Goal: Task Accomplishment & Management: Manage account settings

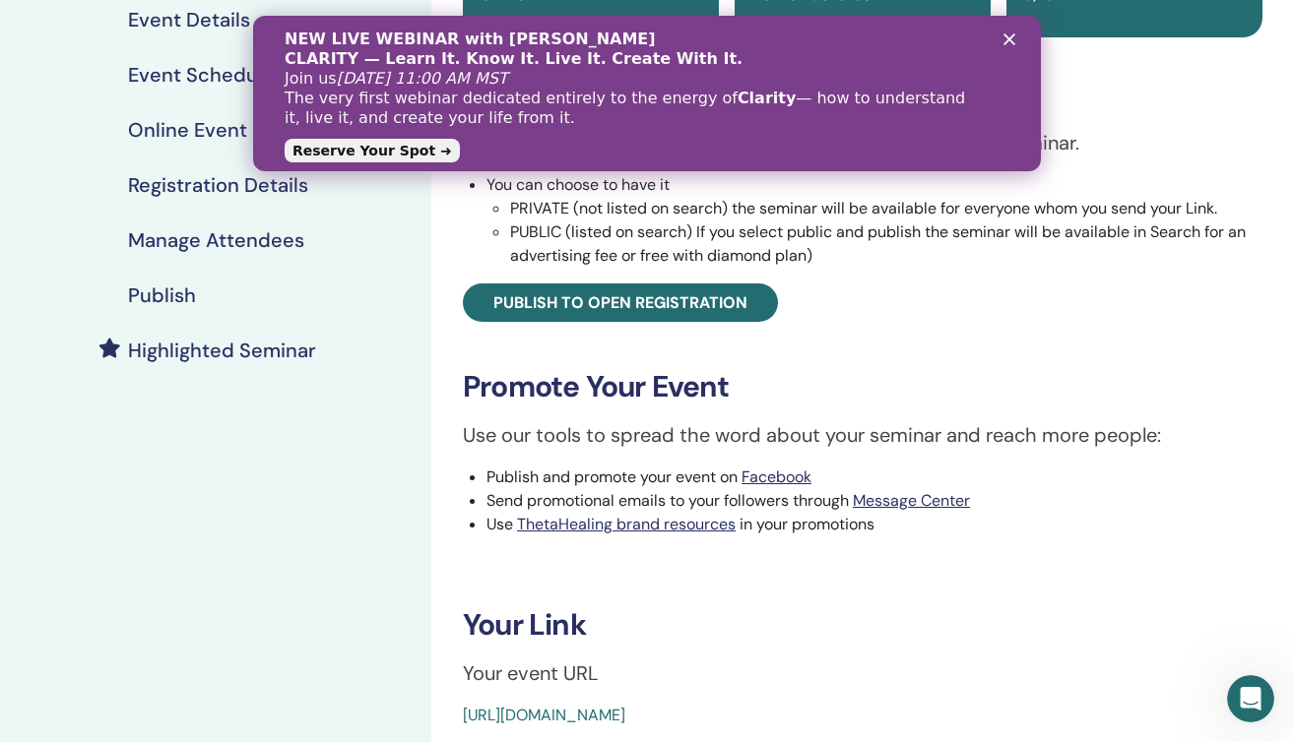
scroll to position [322, 0]
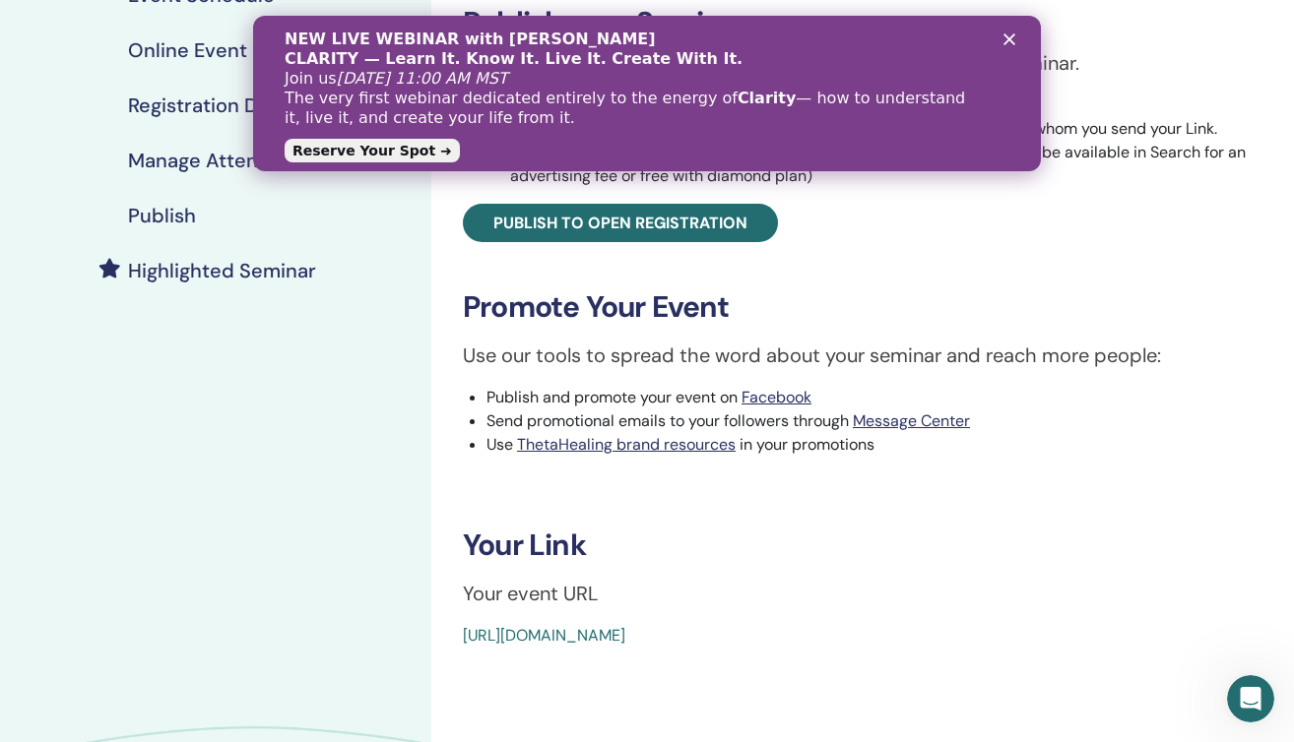
click at [625, 637] on link "https://www.thetahealing.com/seminar-379688-details.html" at bounding box center [544, 635] width 162 height 21
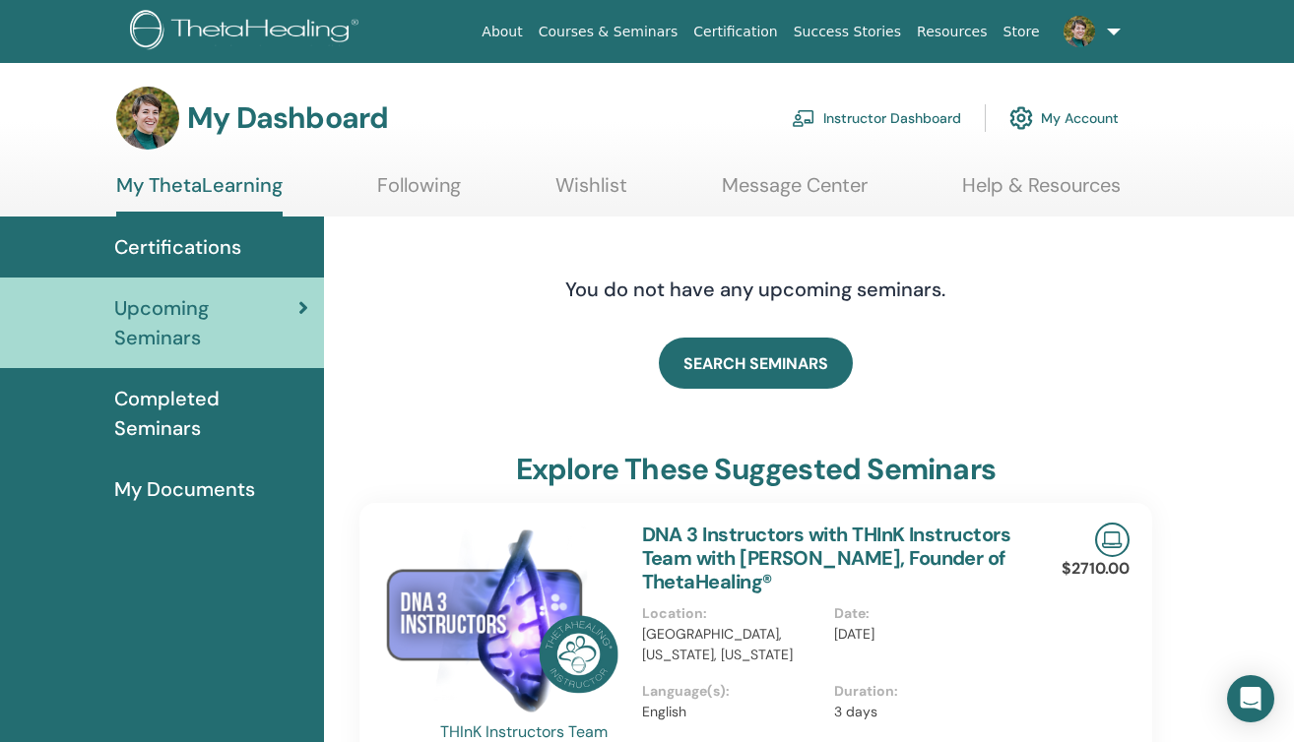
click at [878, 114] on link "Instructor Dashboard" at bounding box center [876, 117] width 169 height 43
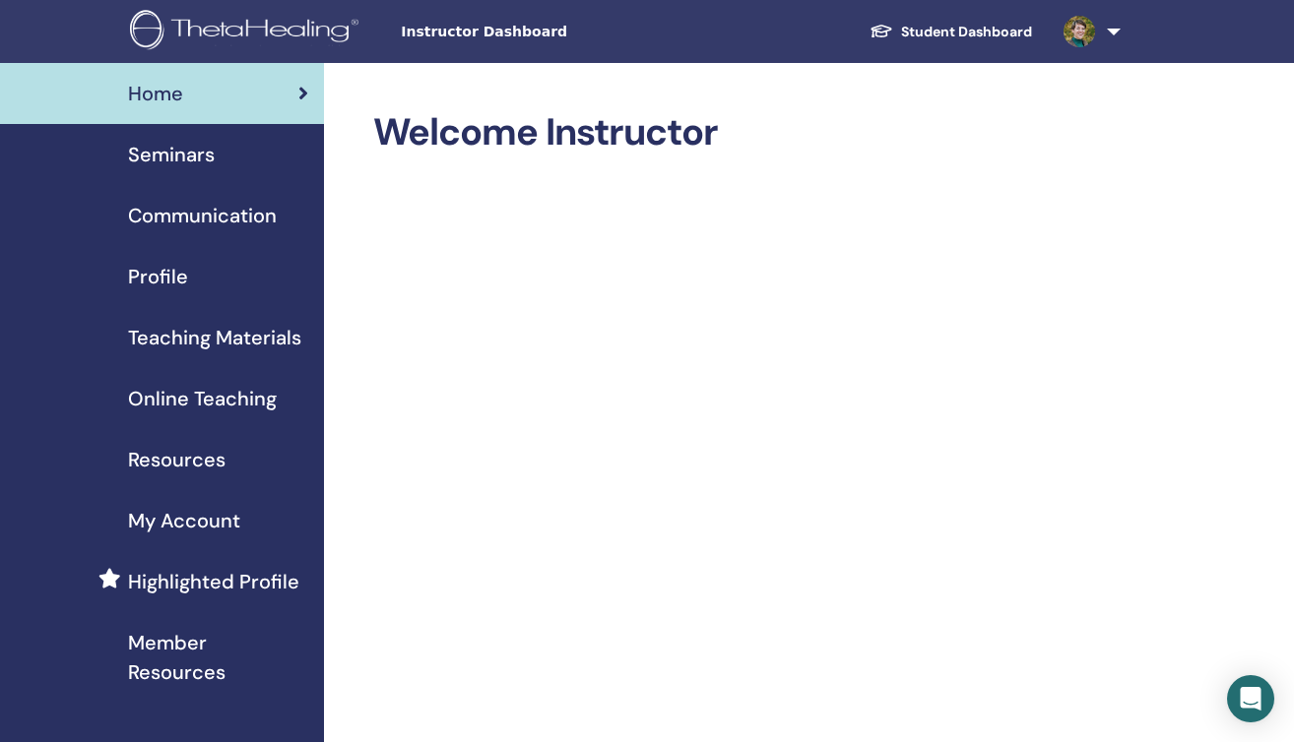
click at [208, 158] on span "Seminars" at bounding box center [171, 155] width 87 height 30
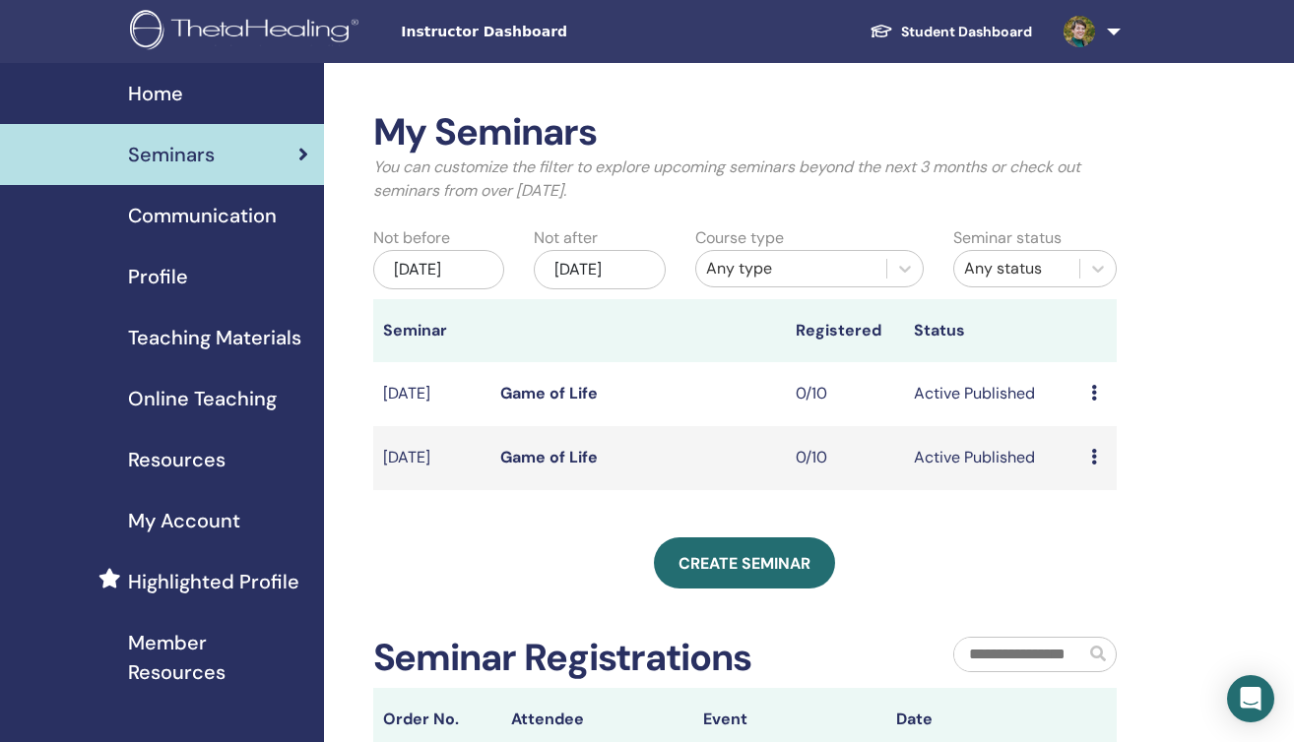
click at [564, 404] on link "Game of Life" at bounding box center [548, 393] width 97 height 21
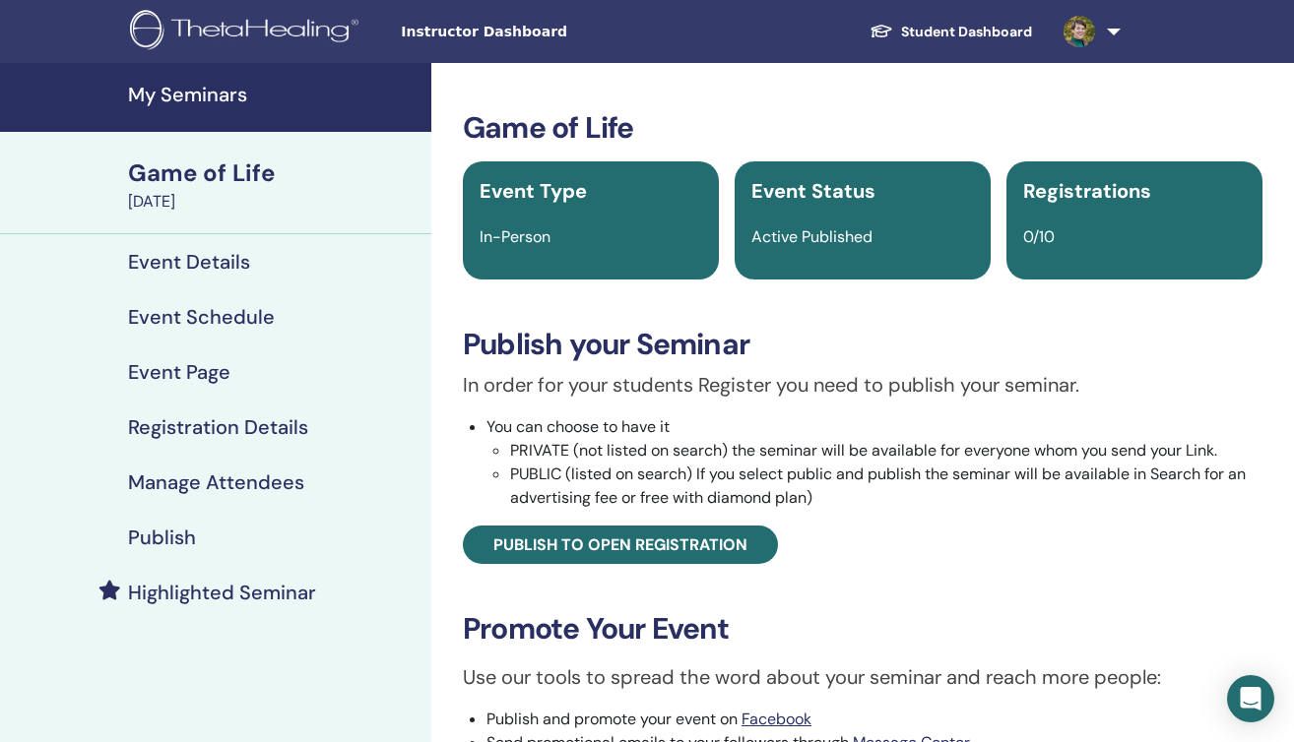
click at [212, 367] on h4 "Event Page" at bounding box center [179, 372] width 102 height 24
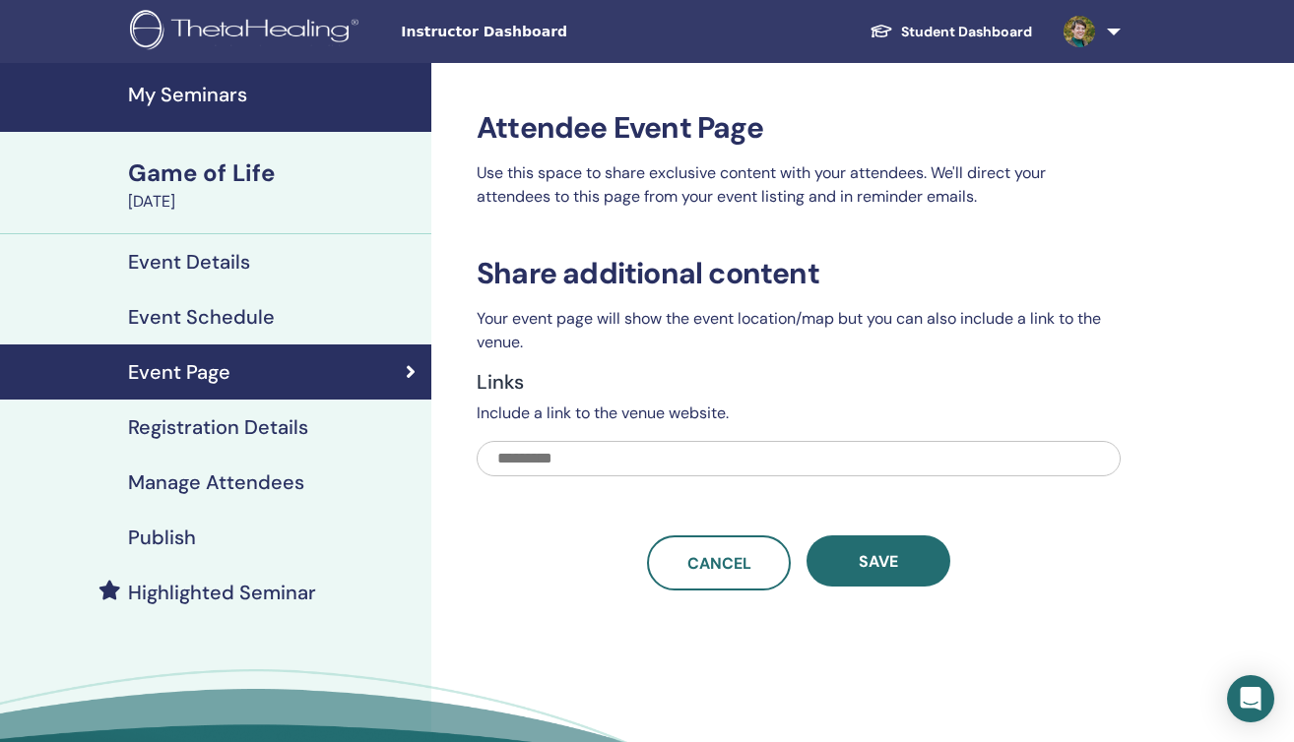
click at [209, 314] on h4 "Event Schedule" at bounding box center [201, 317] width 147 height 24
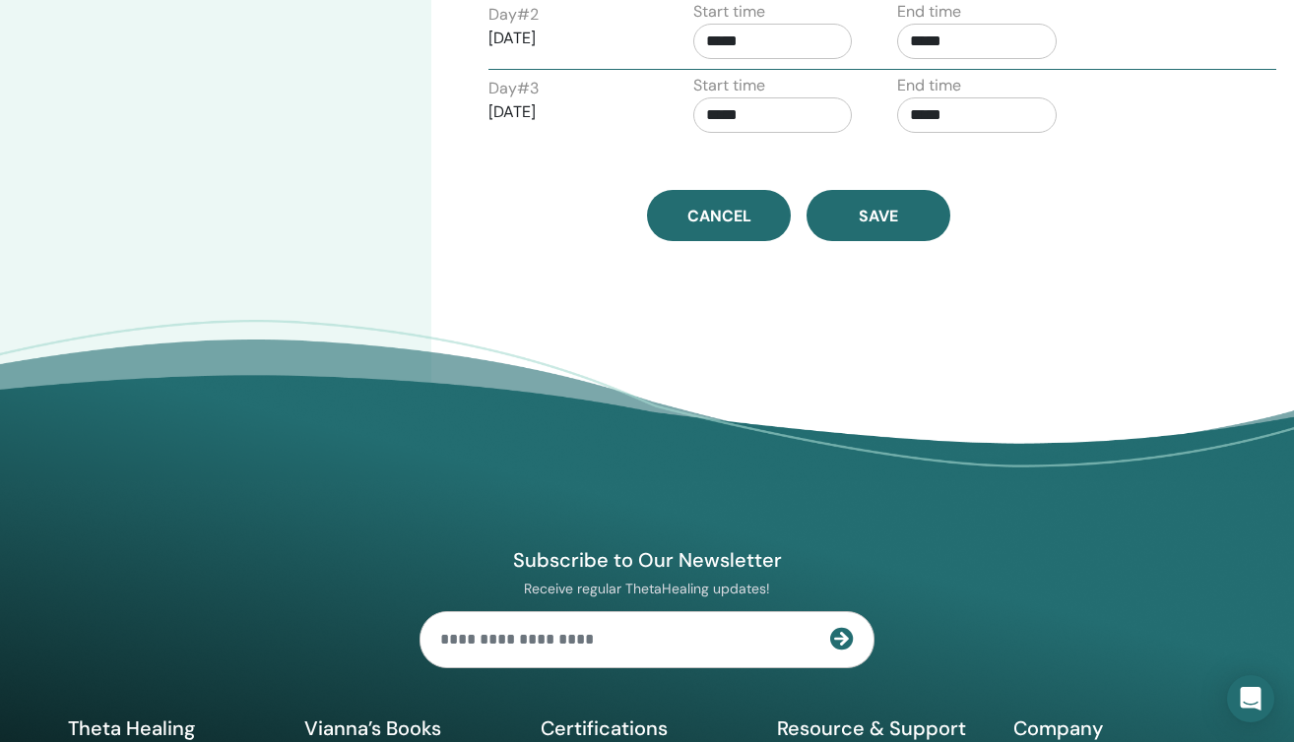
scroll to position [986, 0]
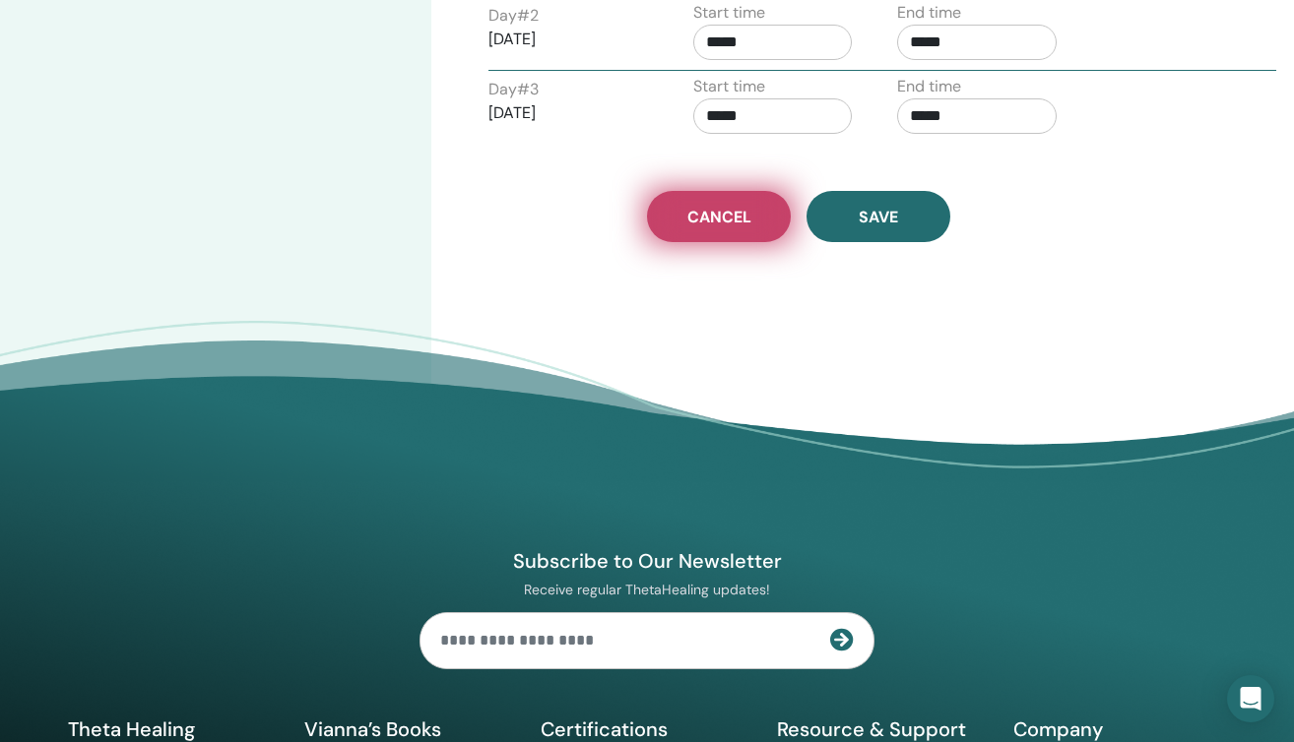
click at [718, 218] on span "Cancel" at bounding box center [719, 217] width 64 height 21
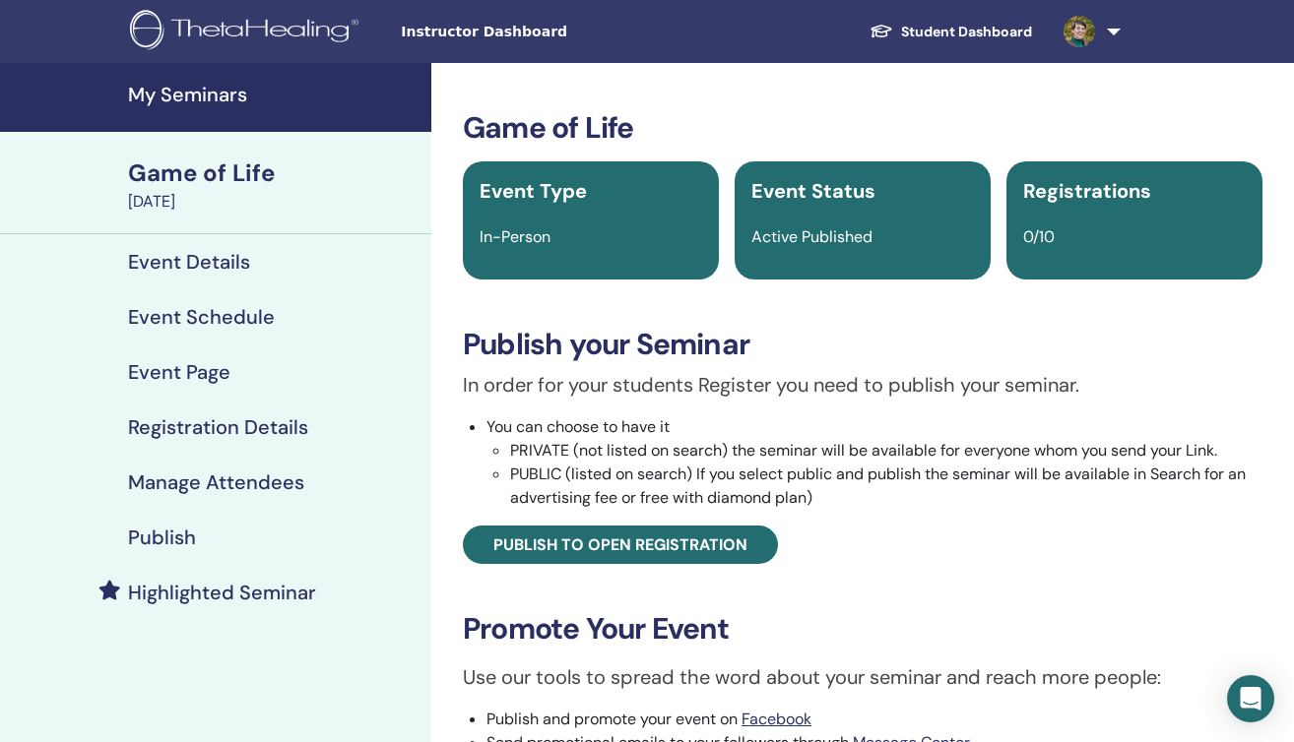
click at [173, 538] on h4 "Publish" at bounding box center [162, 538] width 68 height 24
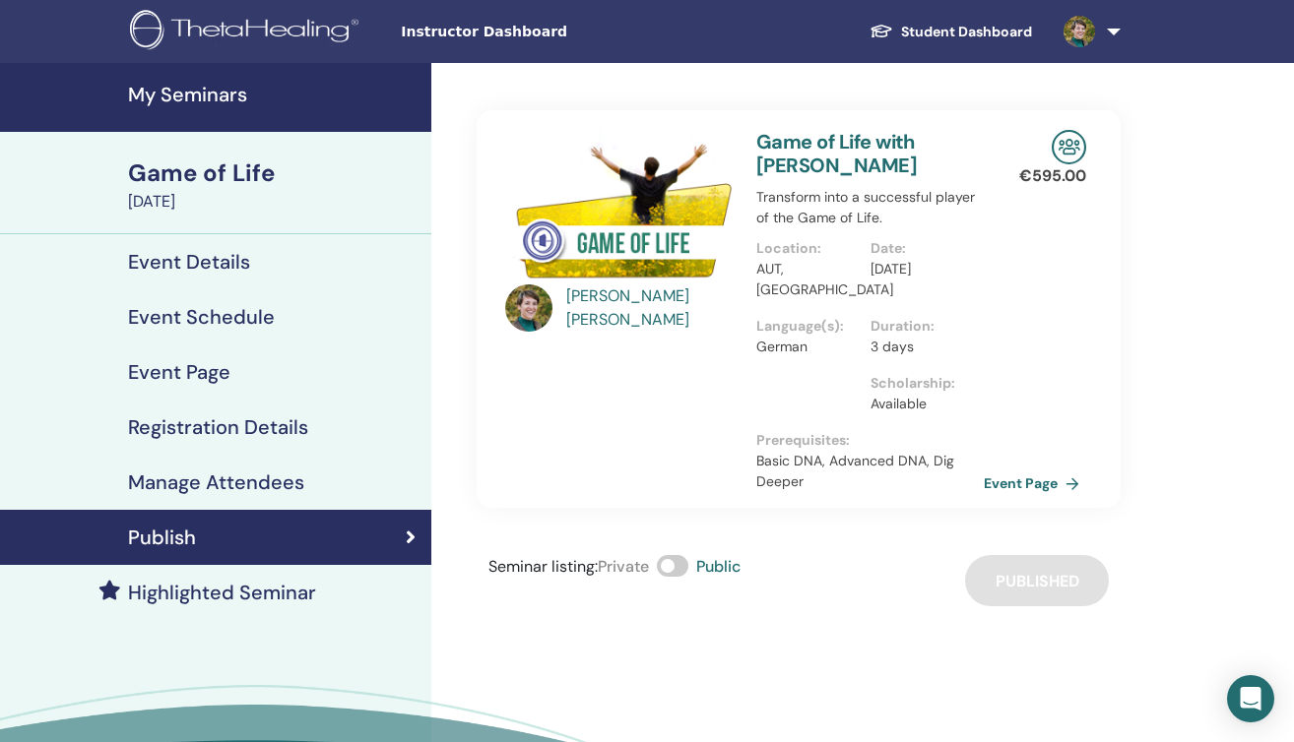
click at [665, 562] on span at bounding box center [673, 566] width 32 height 22
click at [183, 96] on h4 "My Seminars" at bounding box center [273, 95] width 291 height 24
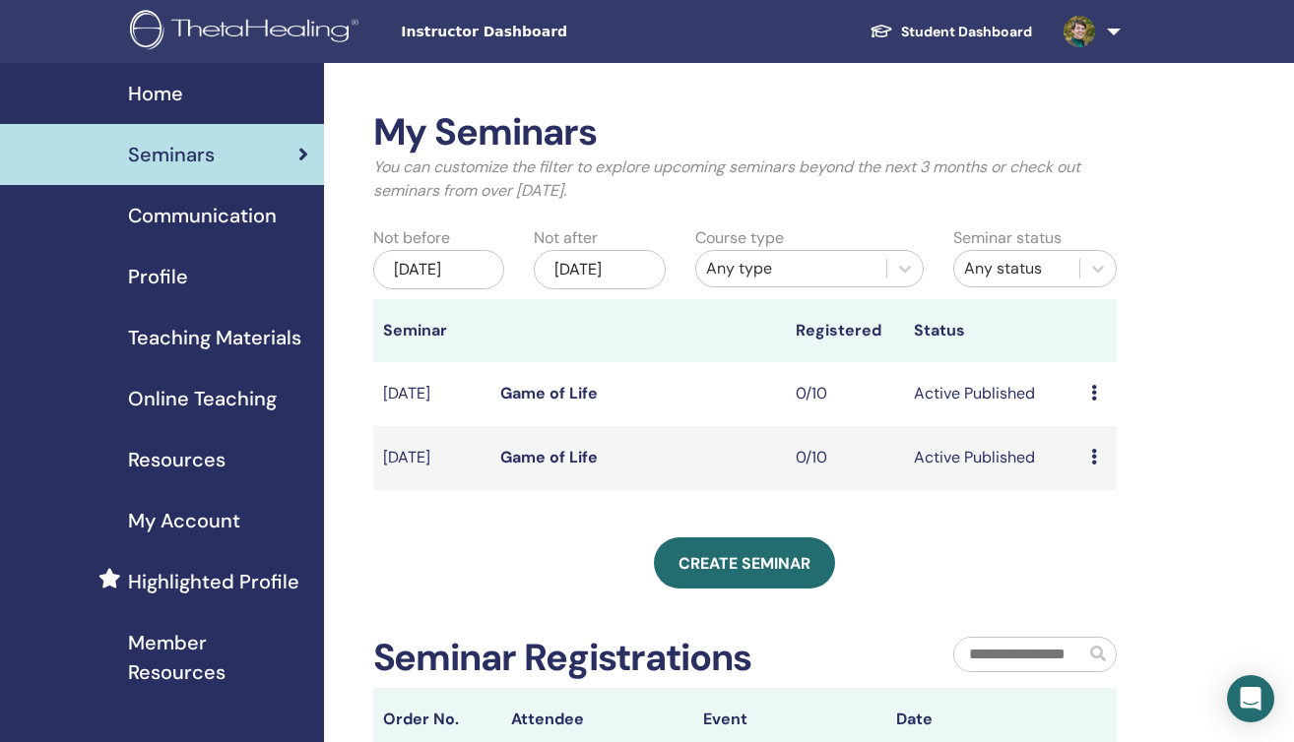
click at [1093, 401] on icon at bounding box center [1094, 393] width 6 height 16
click at [991, 412] on td "Active Published" at bounding box center [992, 394] width 177 height 64
click at [573, 404] on link "Game of Life" at bounding box center [548, 393] width 97 height 21
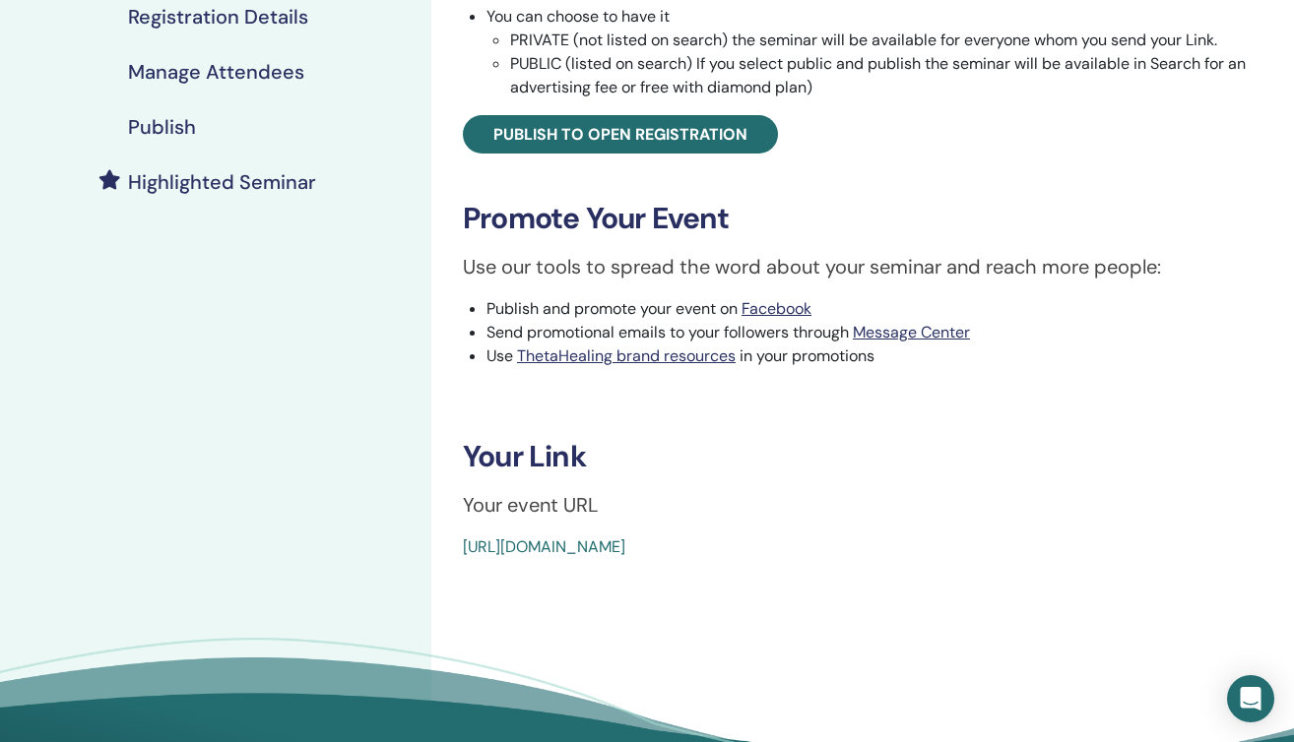
scroll to position [416, 0]
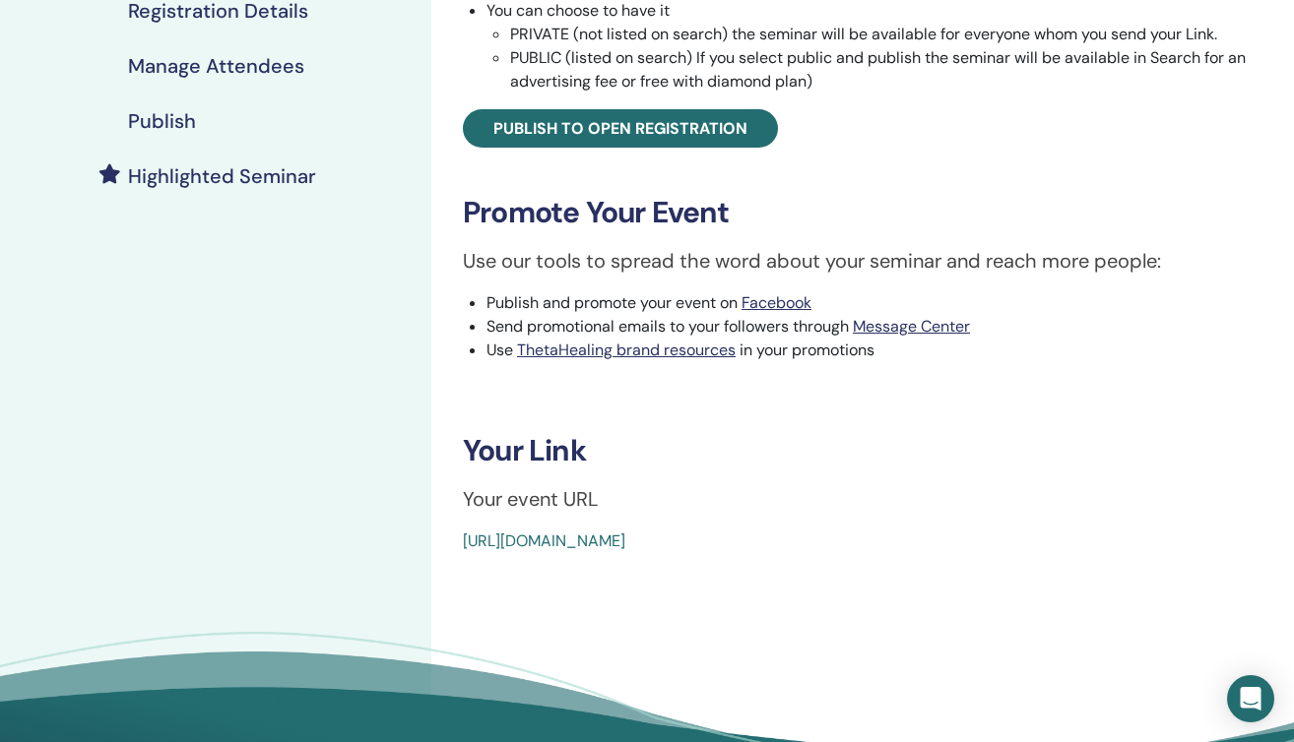
click at [625, 543] on link "[URL][DOMAIN_NAME]" at bounding box center [544, 541] width 162 height 21
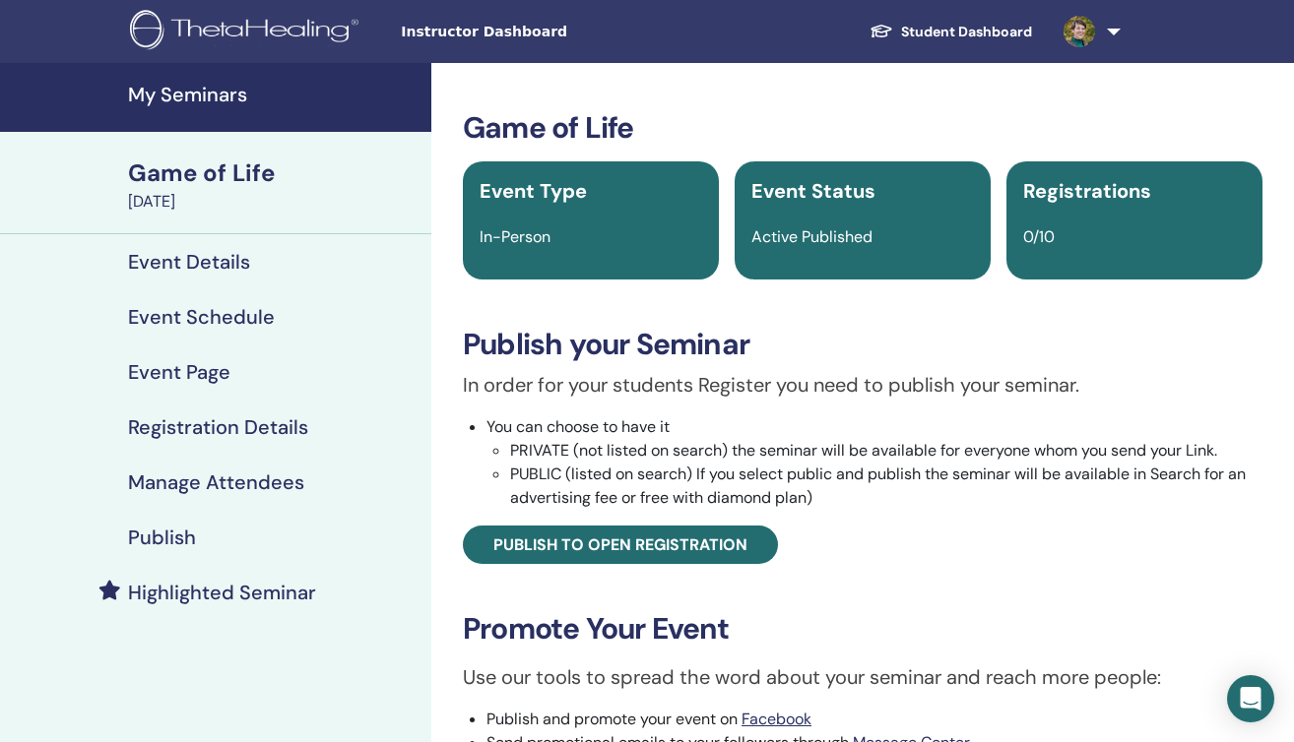
click at [184, 260] on h4 "Event Details" at bounding box center [189, 262] width 122 height 24
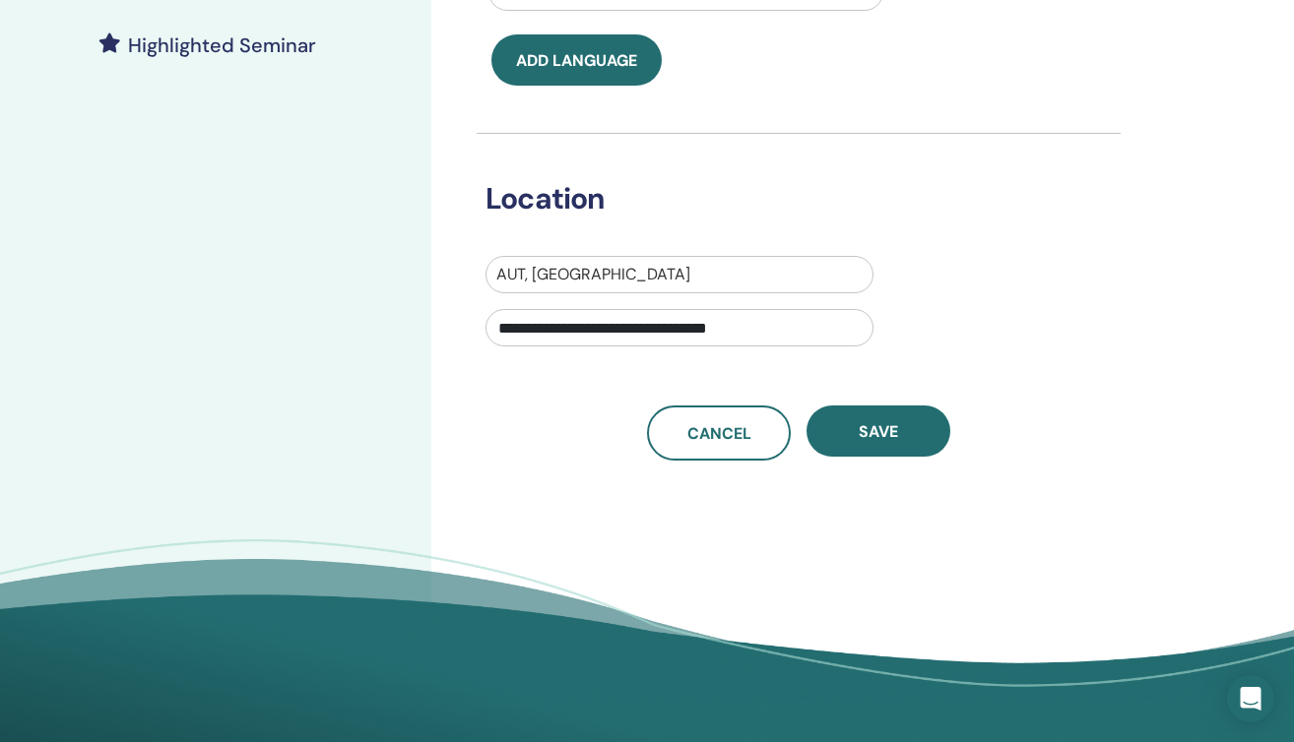
scroll to position [548, 0]
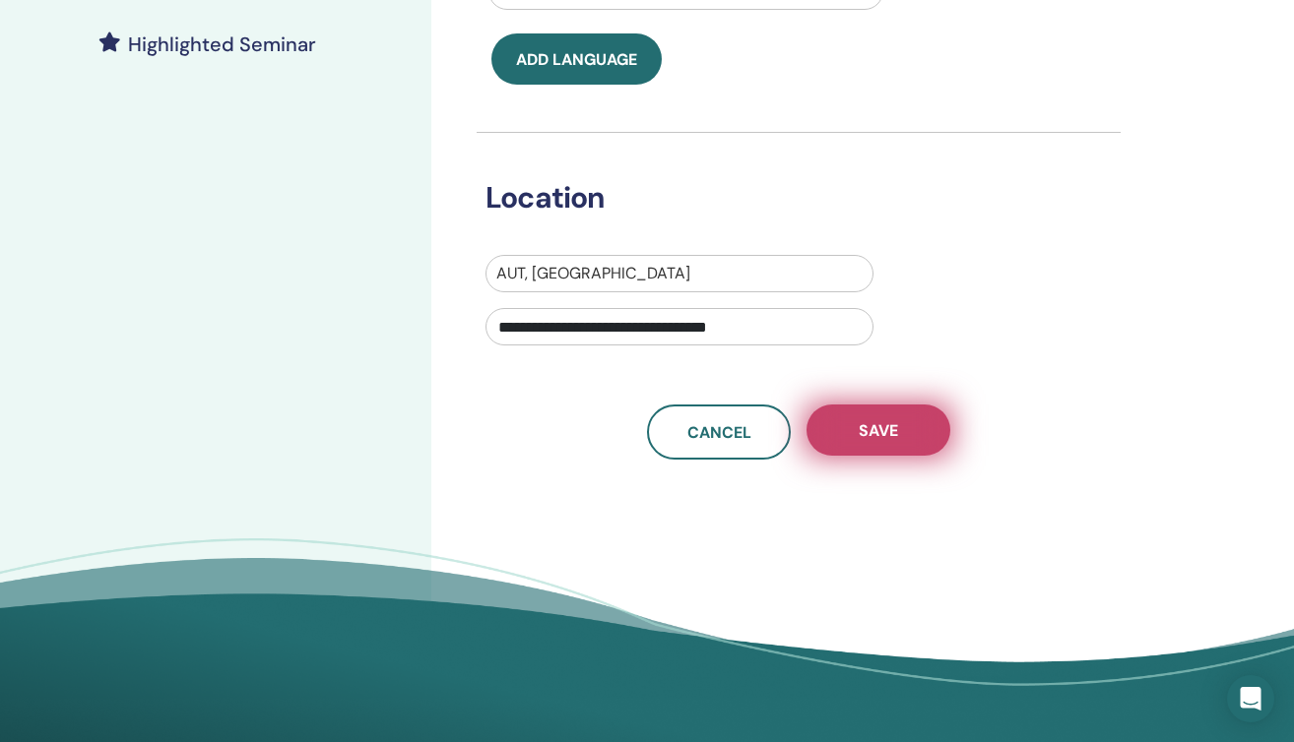
click at [889, 431] on span "Save" at bounding box center [878, 430] width 39 height 21
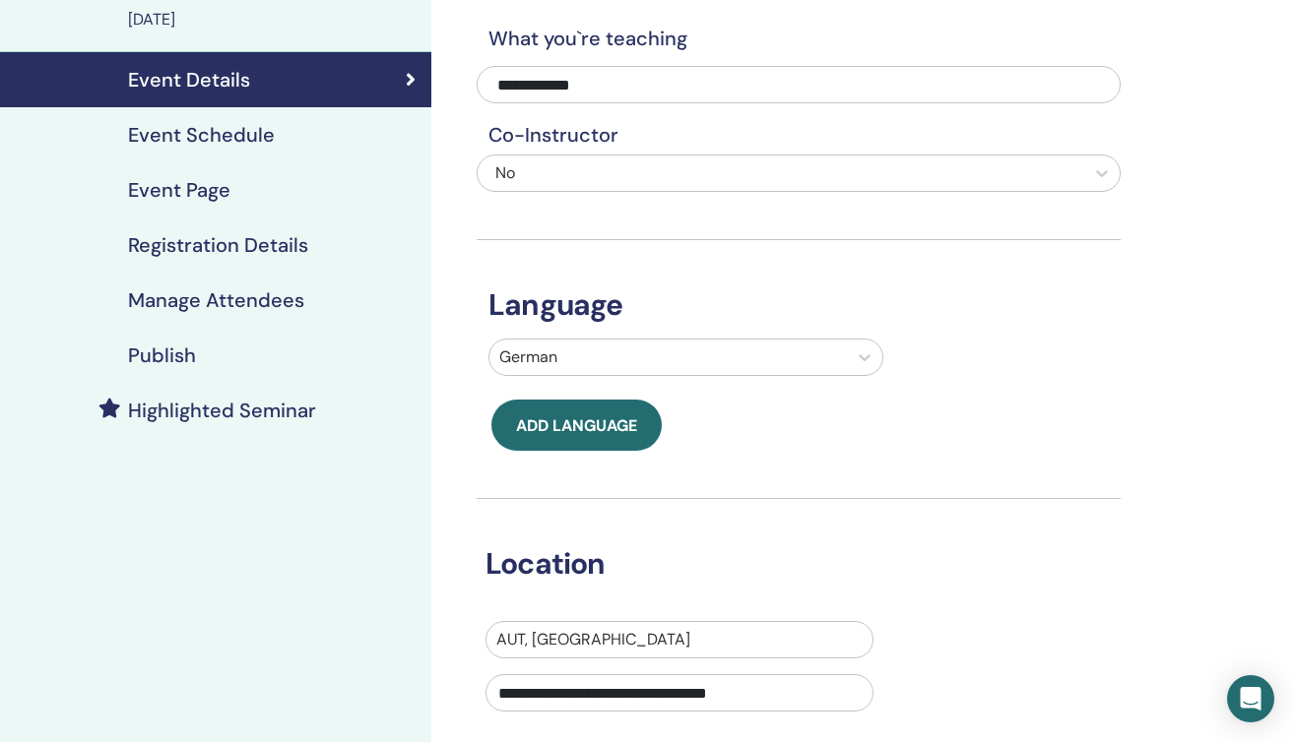
scroll to position [170, 0]
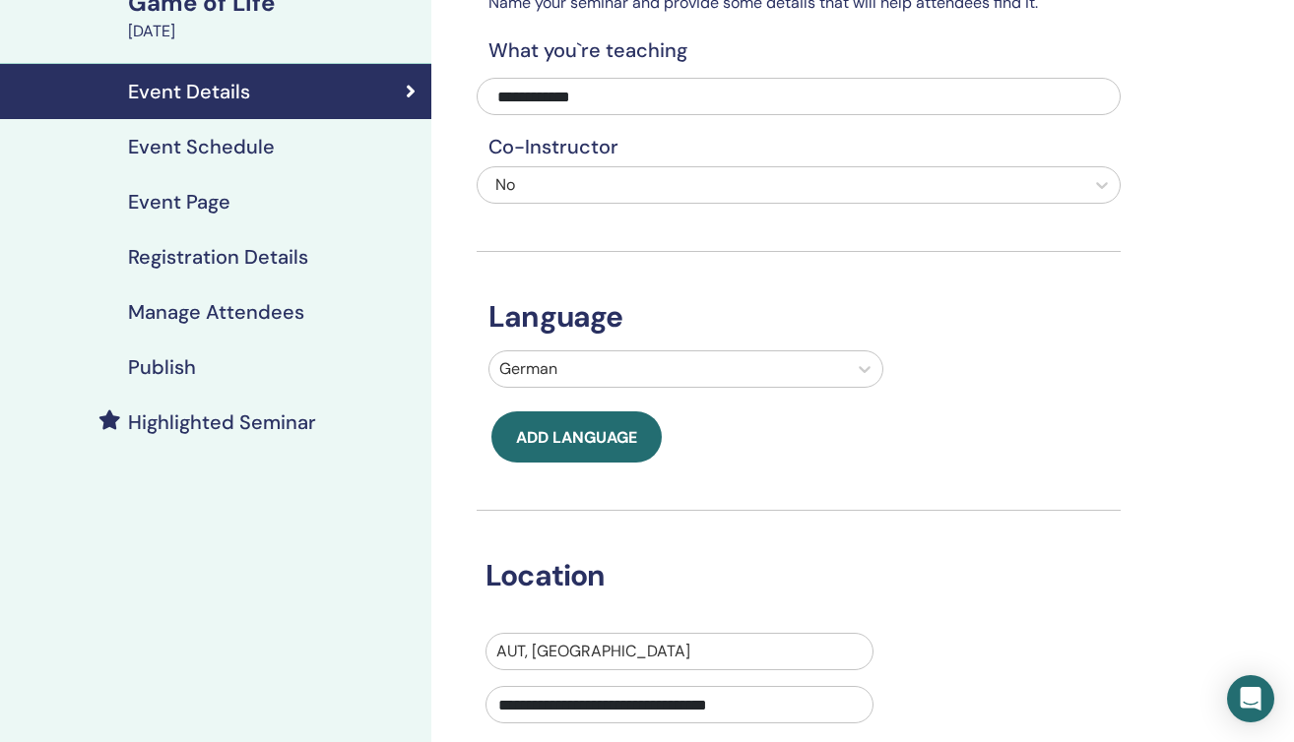
click at [218, 150] on h4 "Event Schedule" at bounding box center [201, 147] width 147 height 24
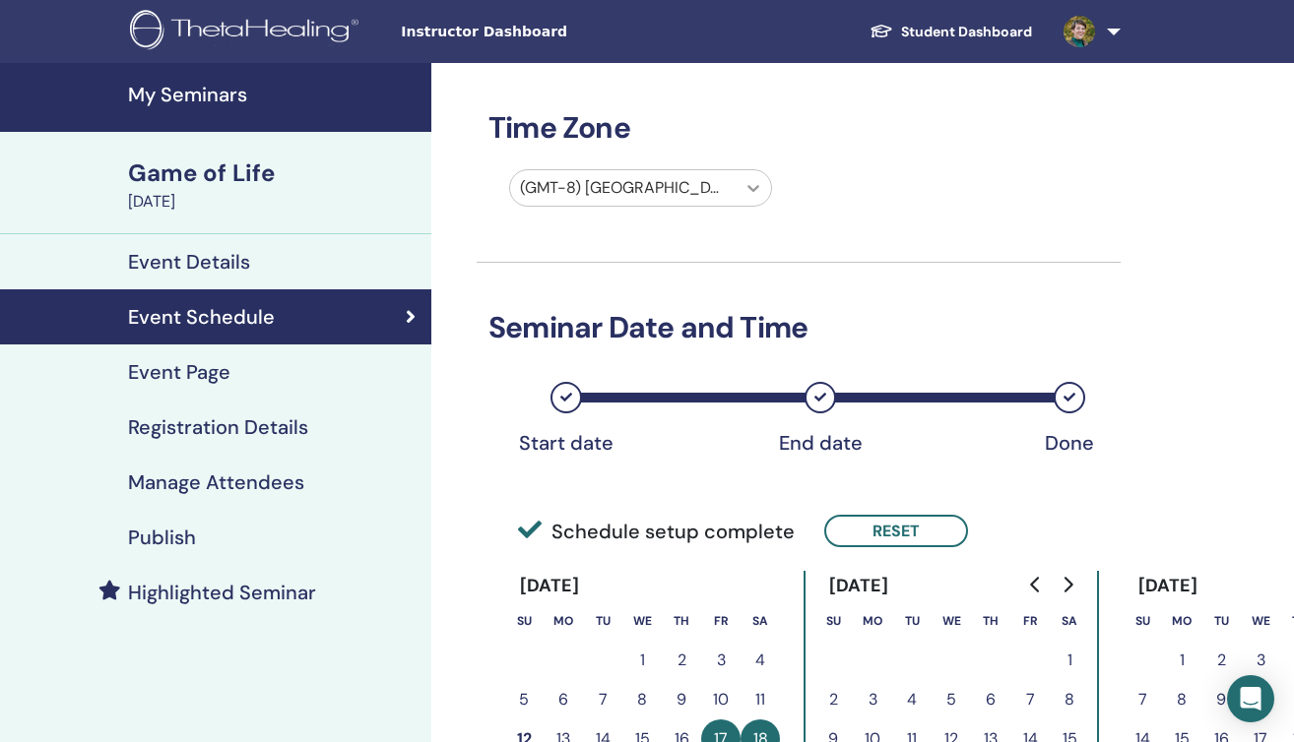
click at [750, 188] on icon at bounding box center [753, 188] width 12 height 7
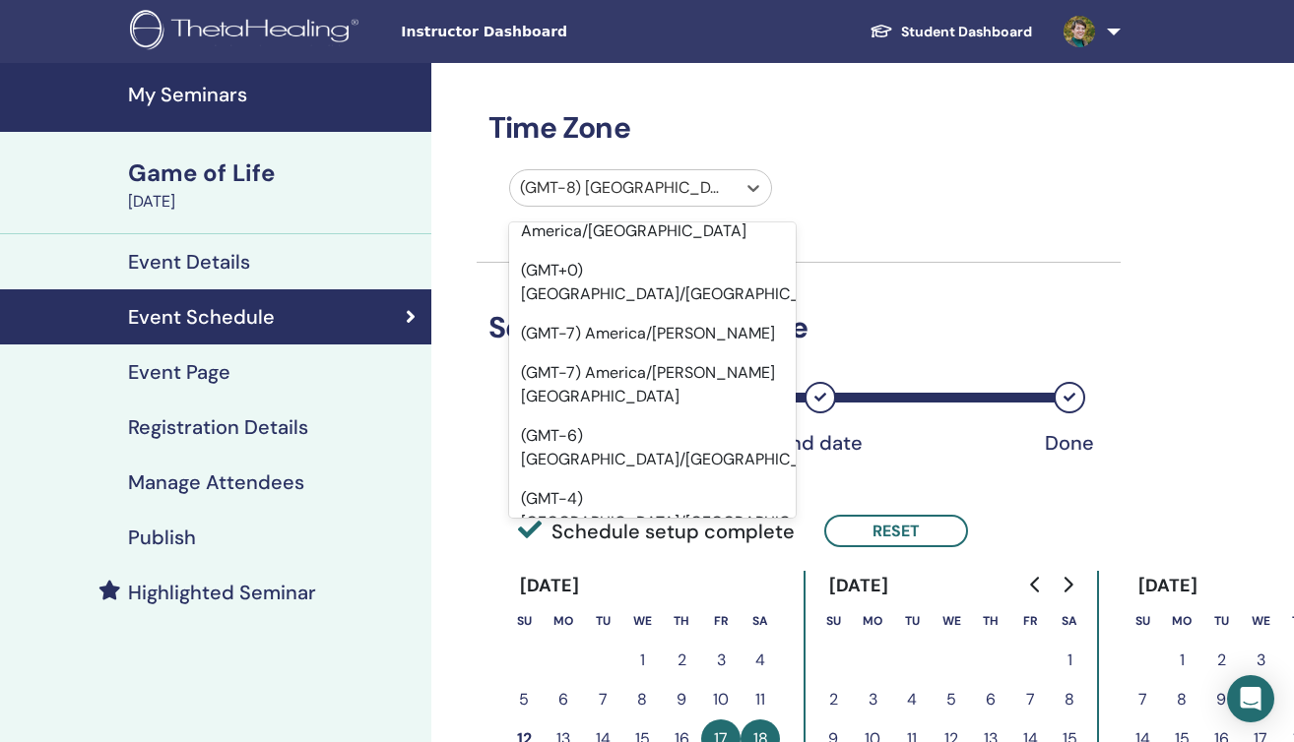
scroll to position [8377, 0]
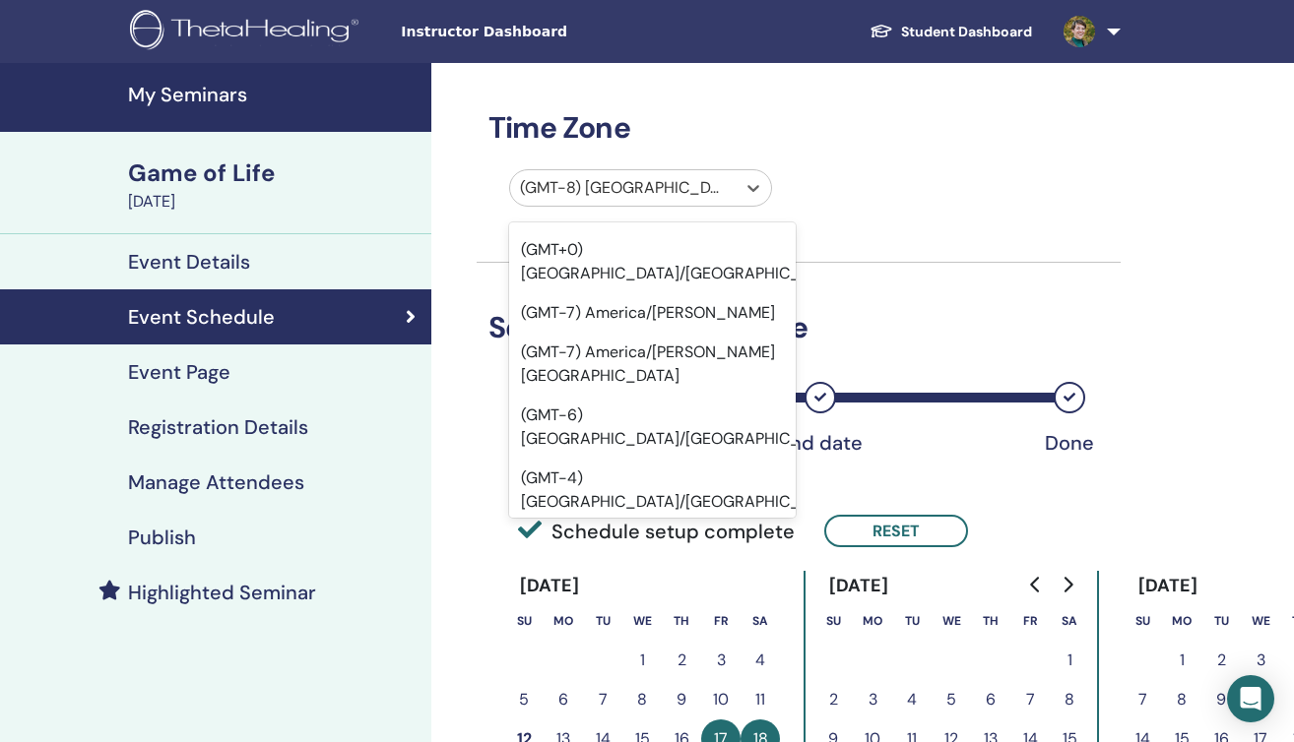
click at [701, 189] on div at bounding box center [623, 188] width 206 height 28
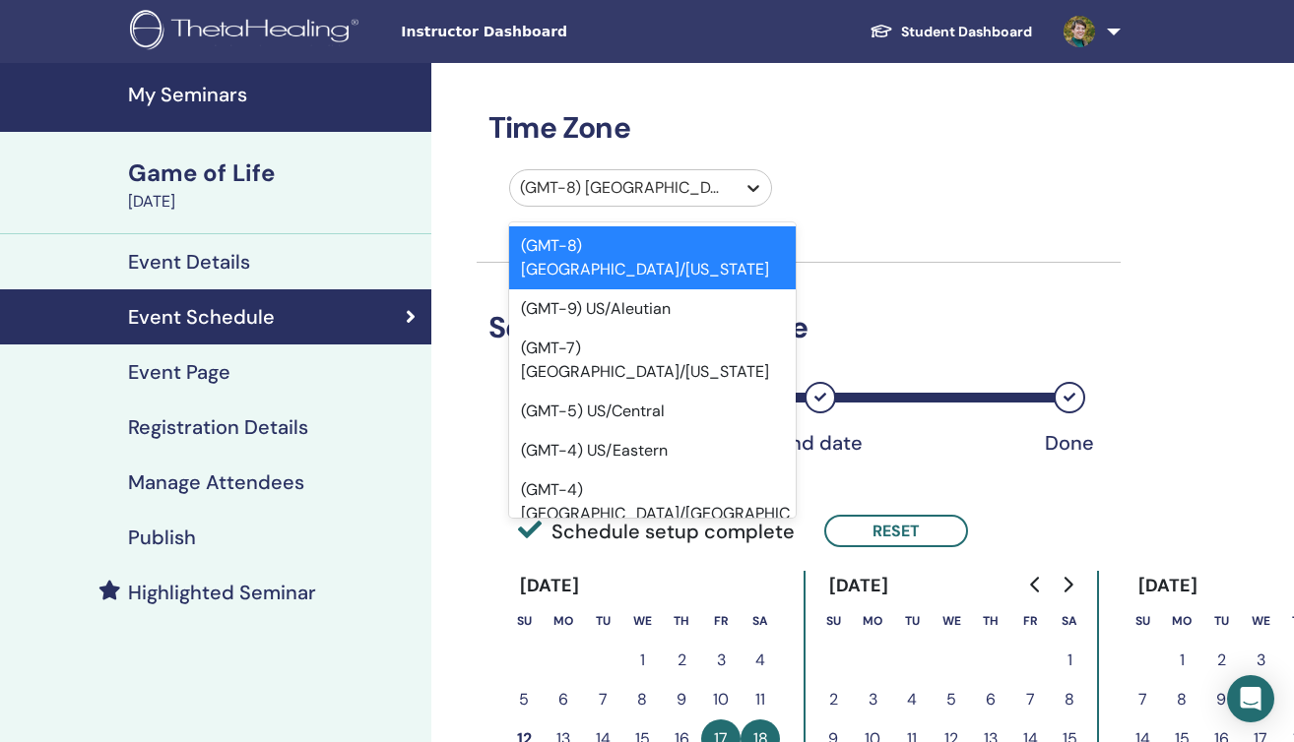
click at [753, 191] on icon at bounding box center [753, 188] width 12 height 7
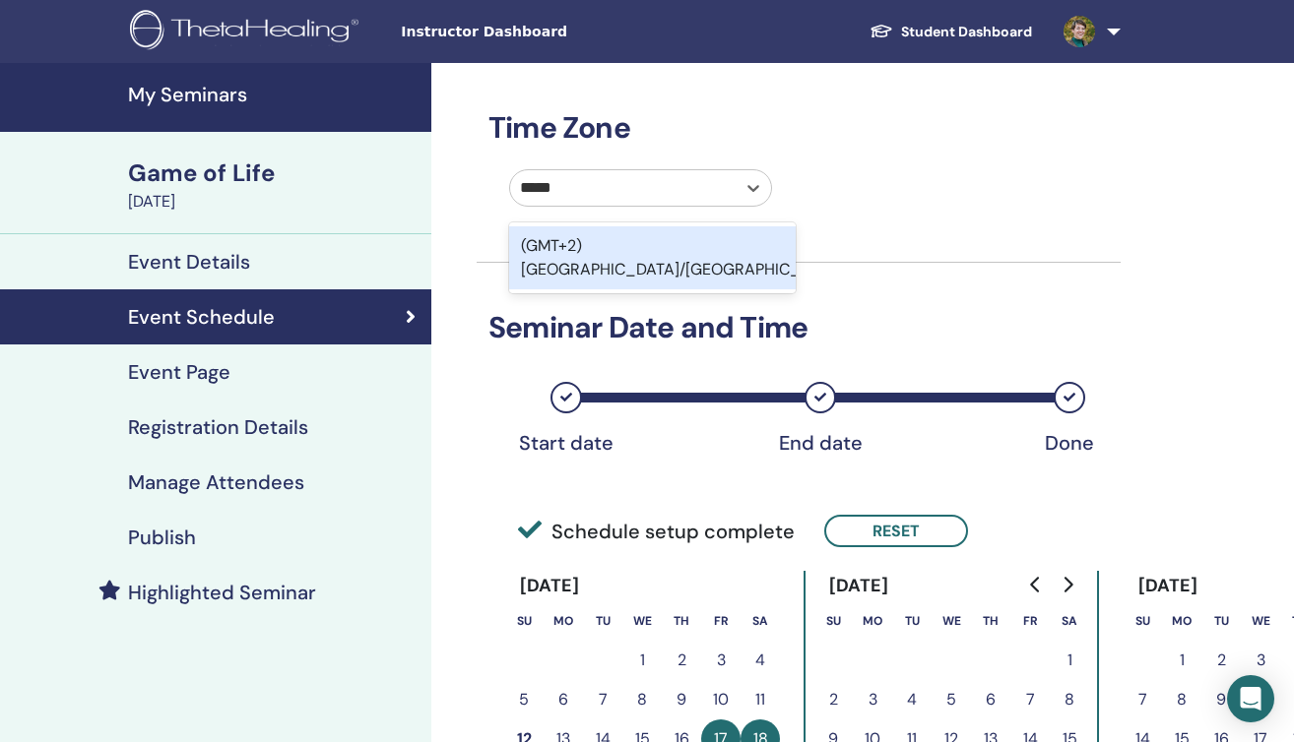
type input "******"
click at [615, 243] on div "(GMT+2) Europe/Vienna" at bounding box center [652, 257] width 287 height 63
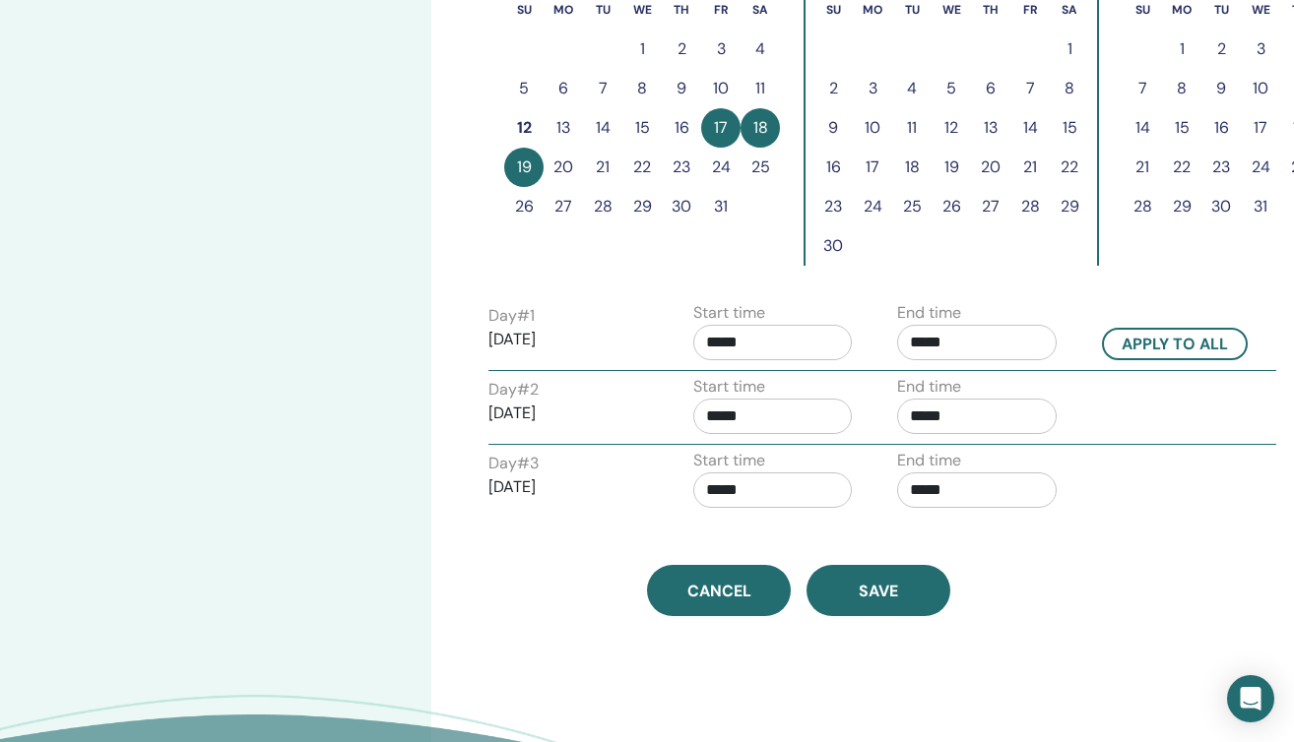
scroll to position [683, 0]
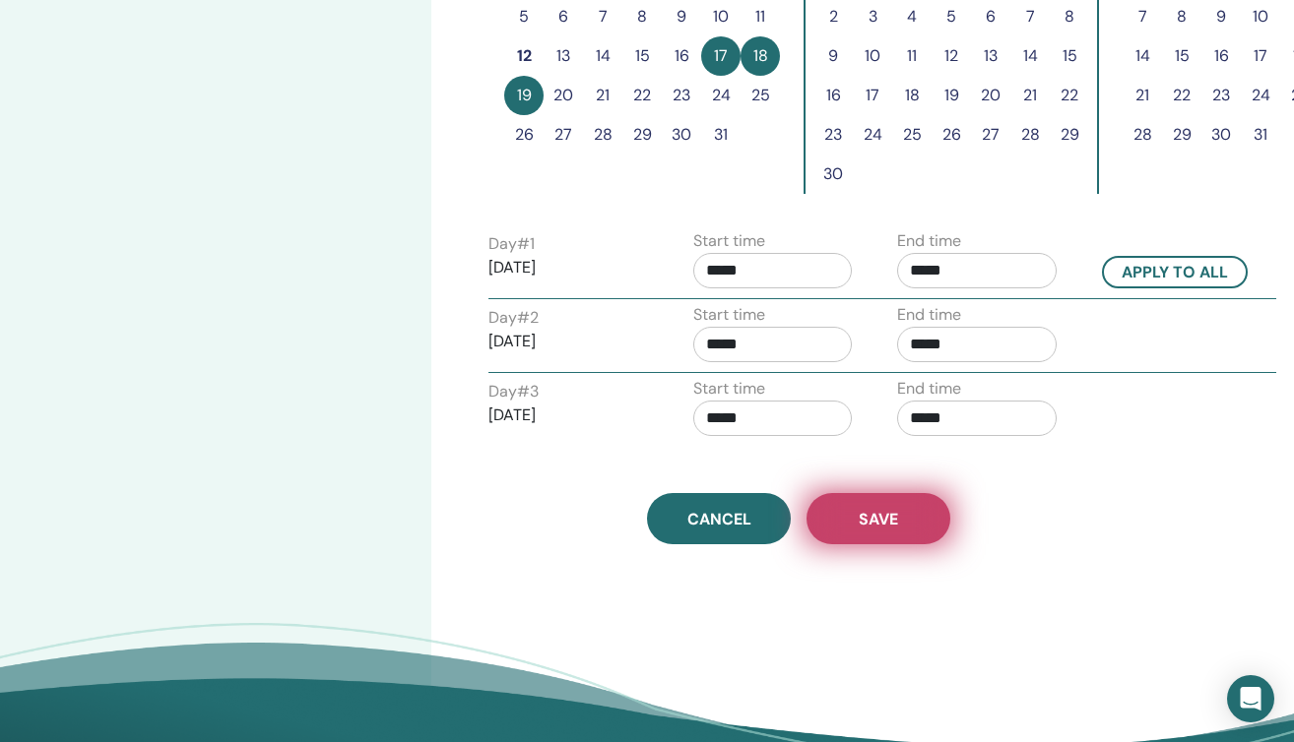
click at [871, 524] on span "Save" at bounding box center [878, 519] width 39 height 21
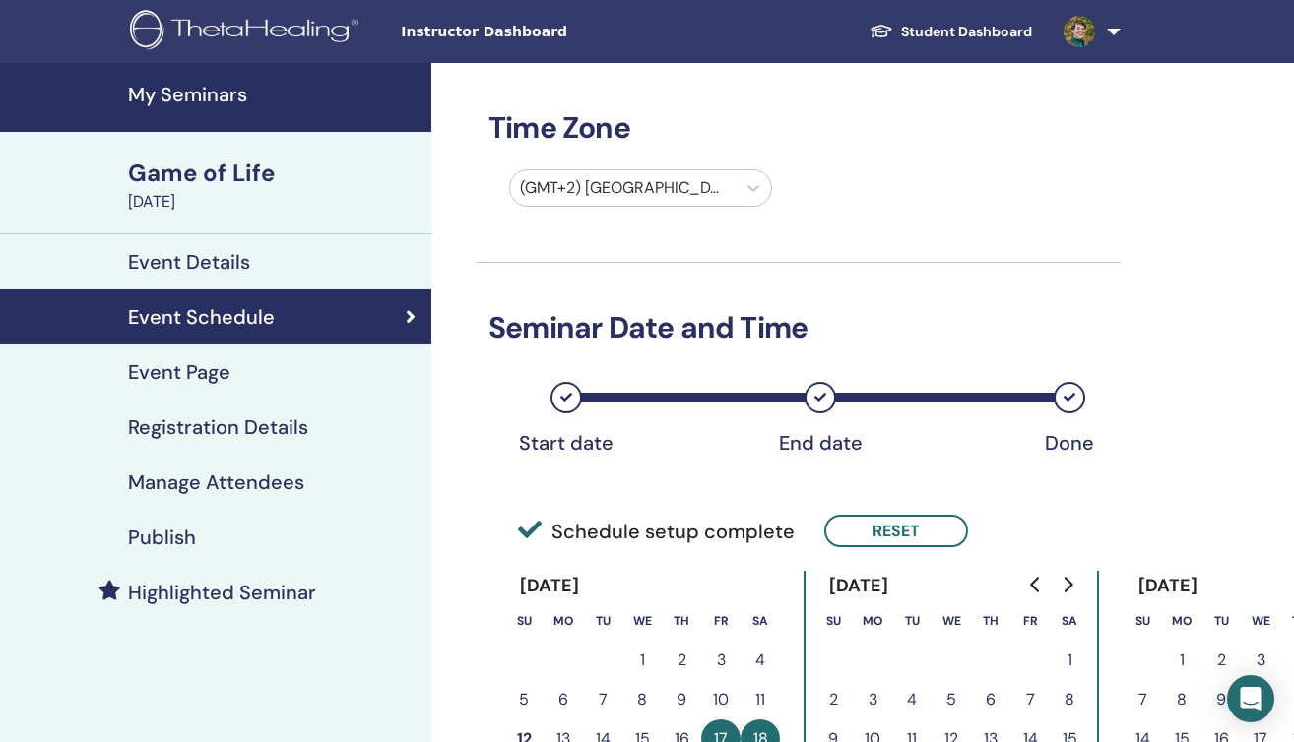
click at [192, 374] on h4 "Event Page" at bounding box center [179, 372] width 102 height 24
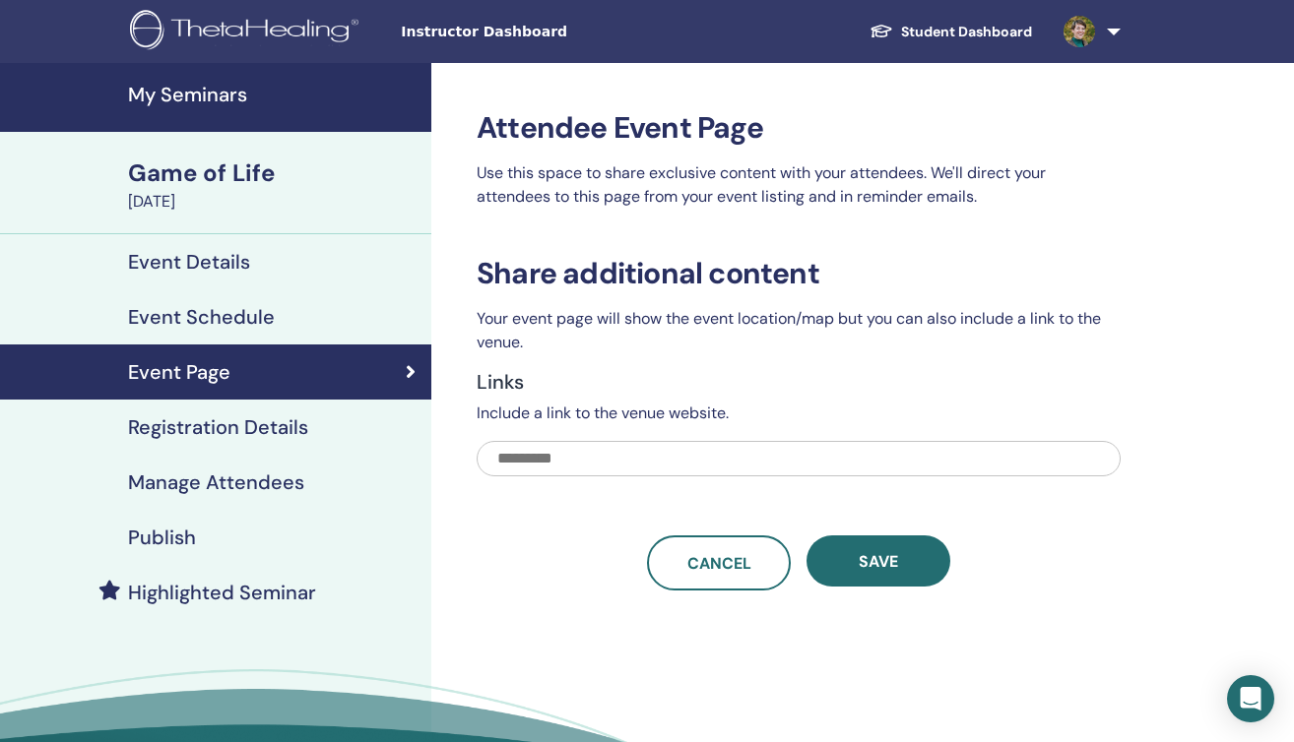
click at [204, 433] on h4 "Registration Details" at bounding box center [218, 427] width 180 height 24
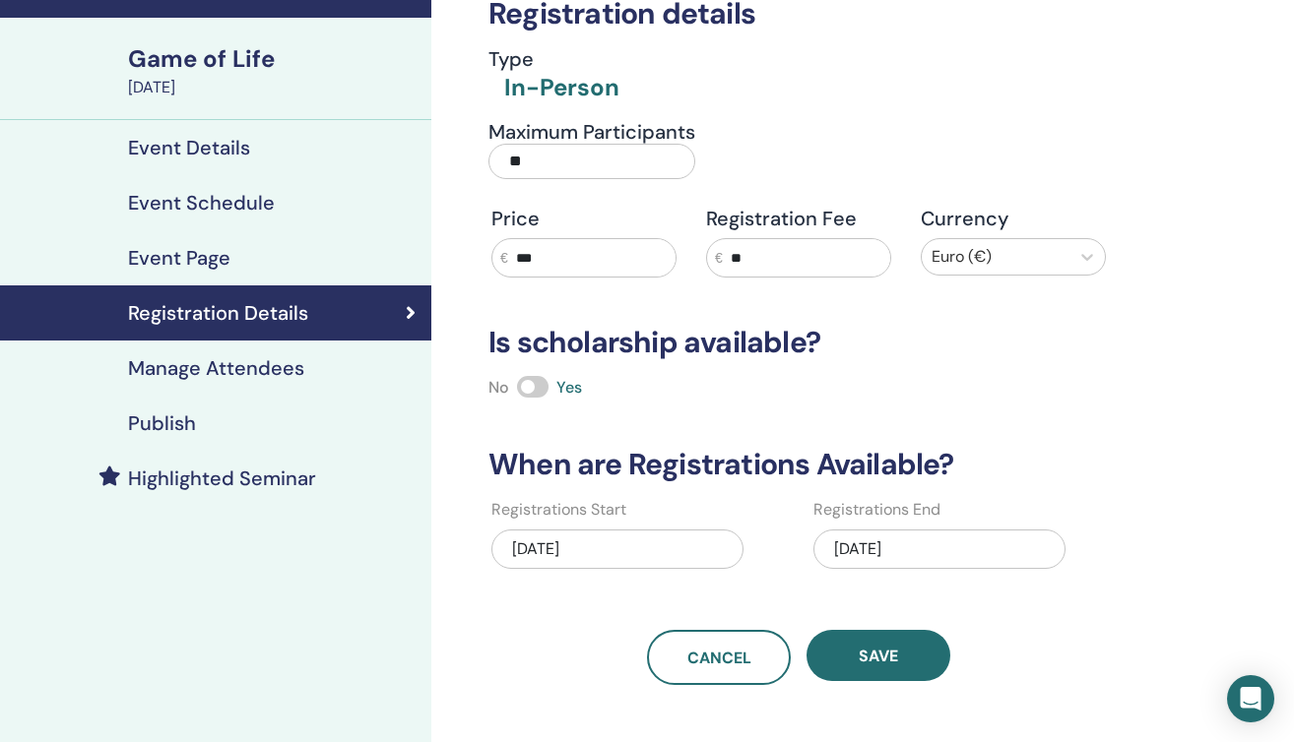
scroll to position [160, 0]
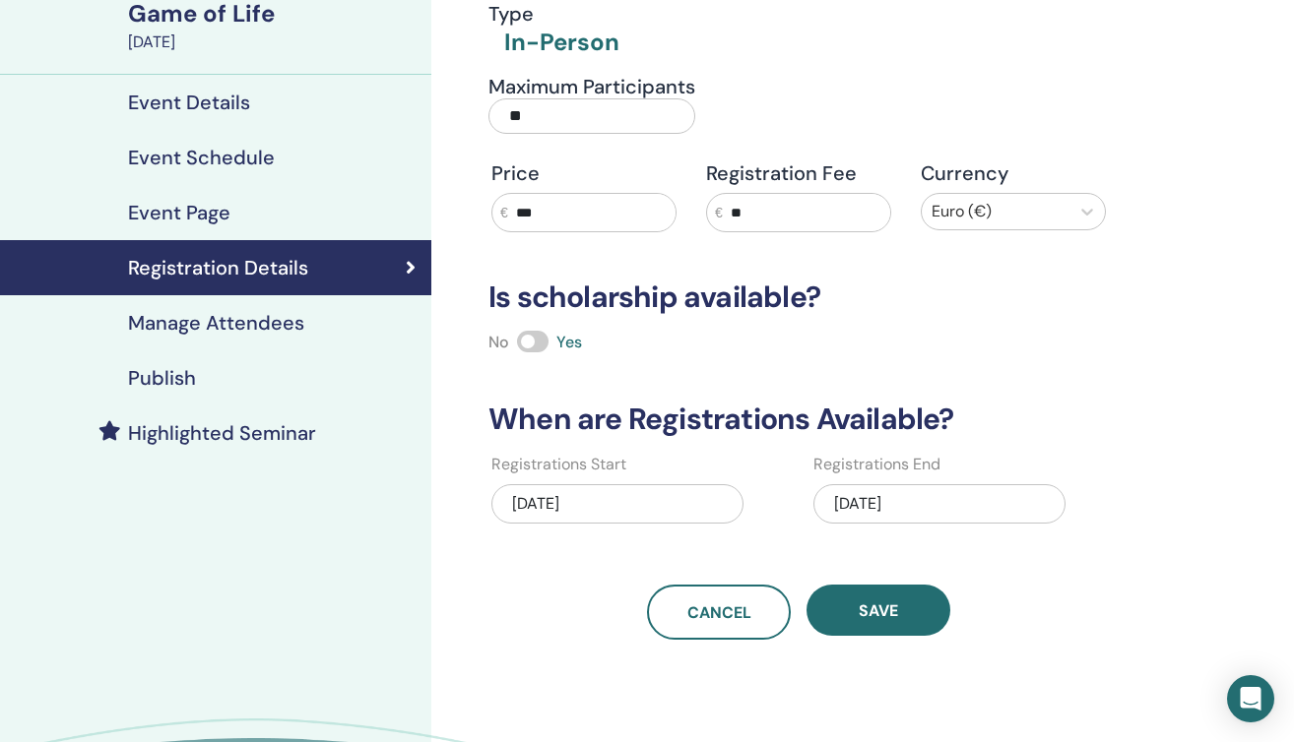
click at [219, 331] on h4 "Manage Attendees" at bounding box center [216, 323] width 176 height 24
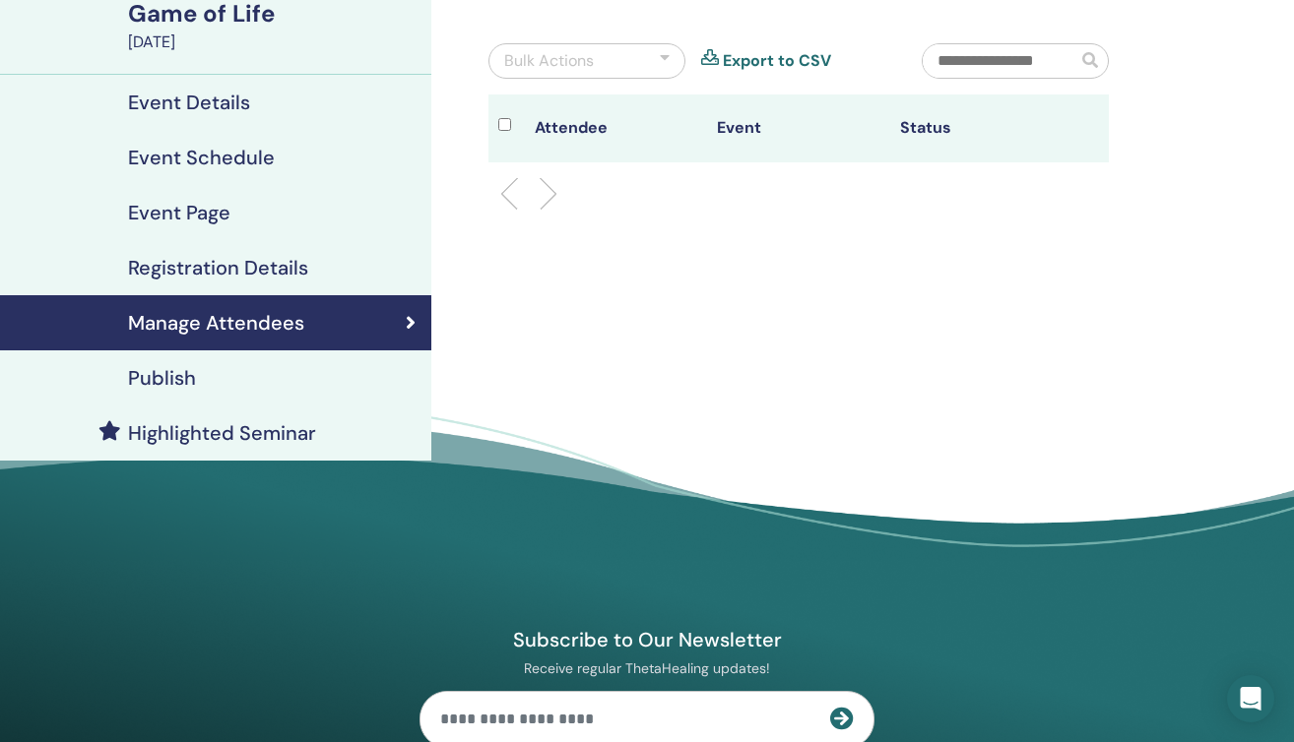
click at [211, 382] on div "Publish" at bounding box center [216, 378] width 400 height 24
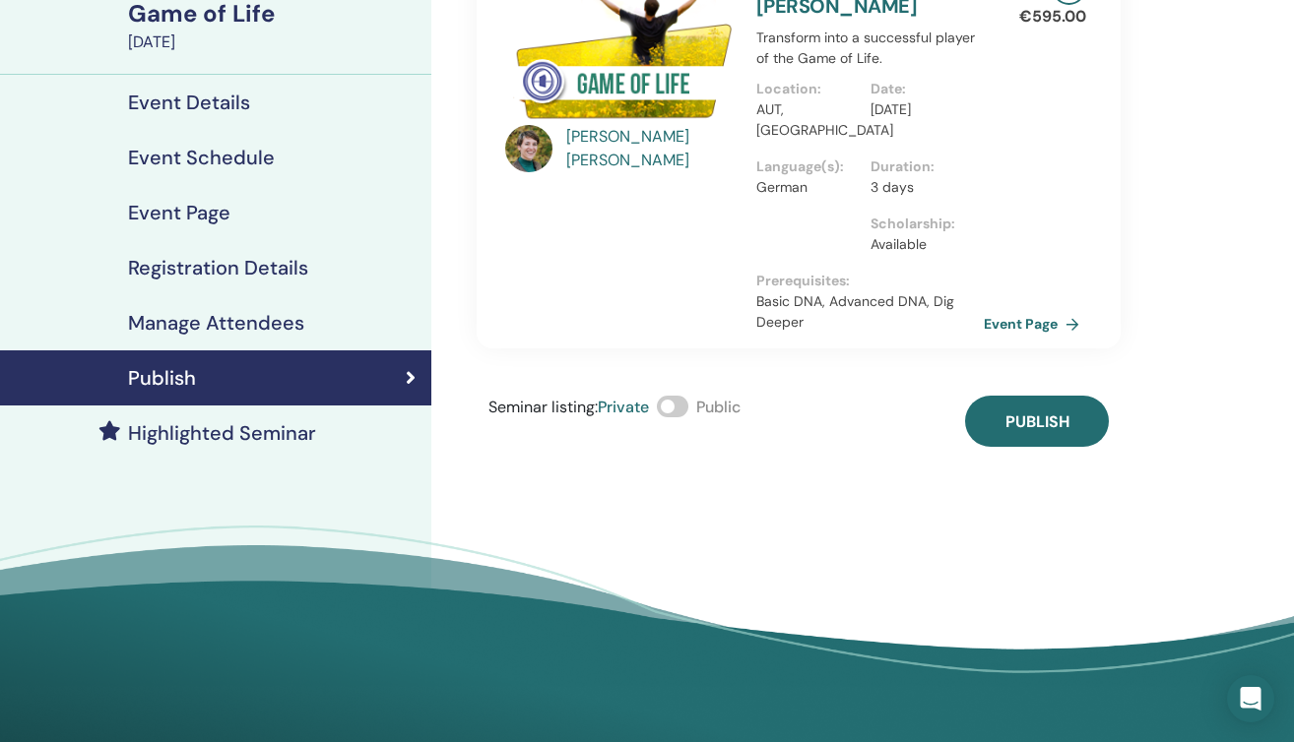
click at [681, 404] on span at bounding box center [673, 407] width 32 height 22
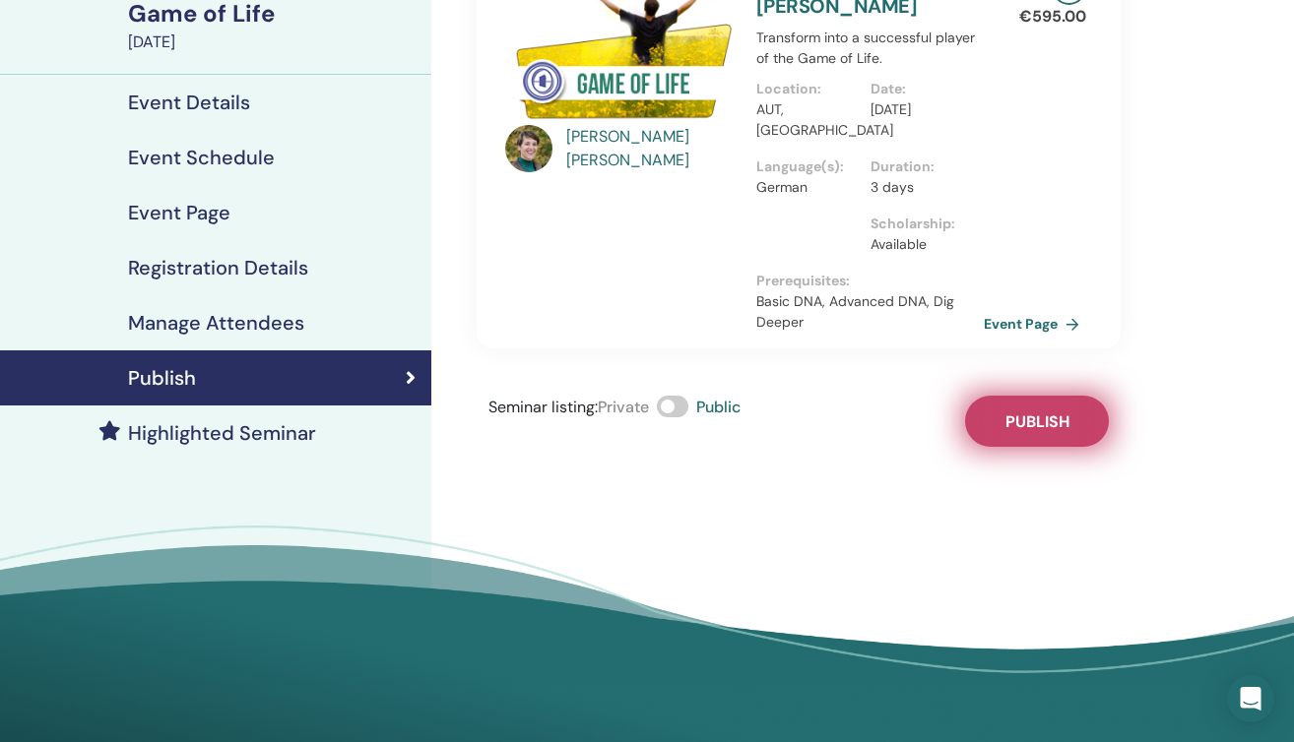
click at [1025, 431] on span "Publish" at bounding box center [1037, 422] width 64 height 21
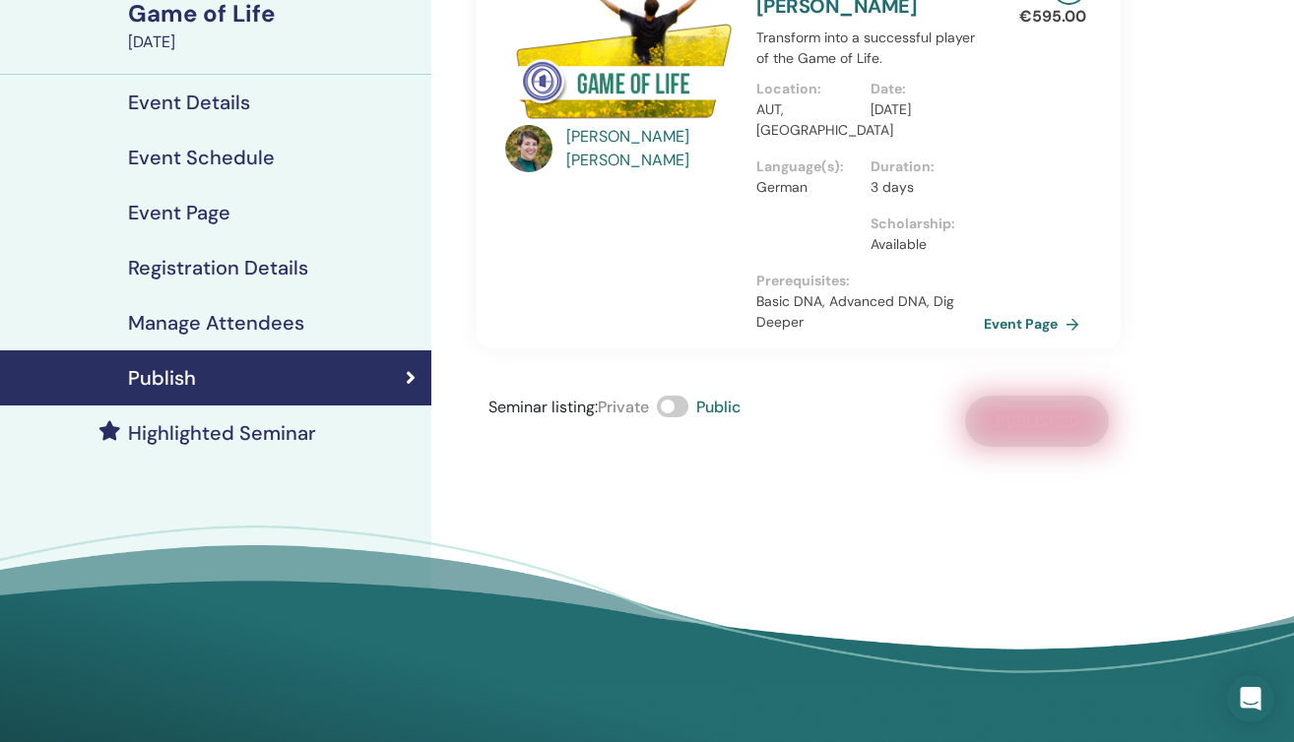
click at [244, 422] on h4 "Highlighted Seminar" at bounding box center [222, 433] width 188 height 24
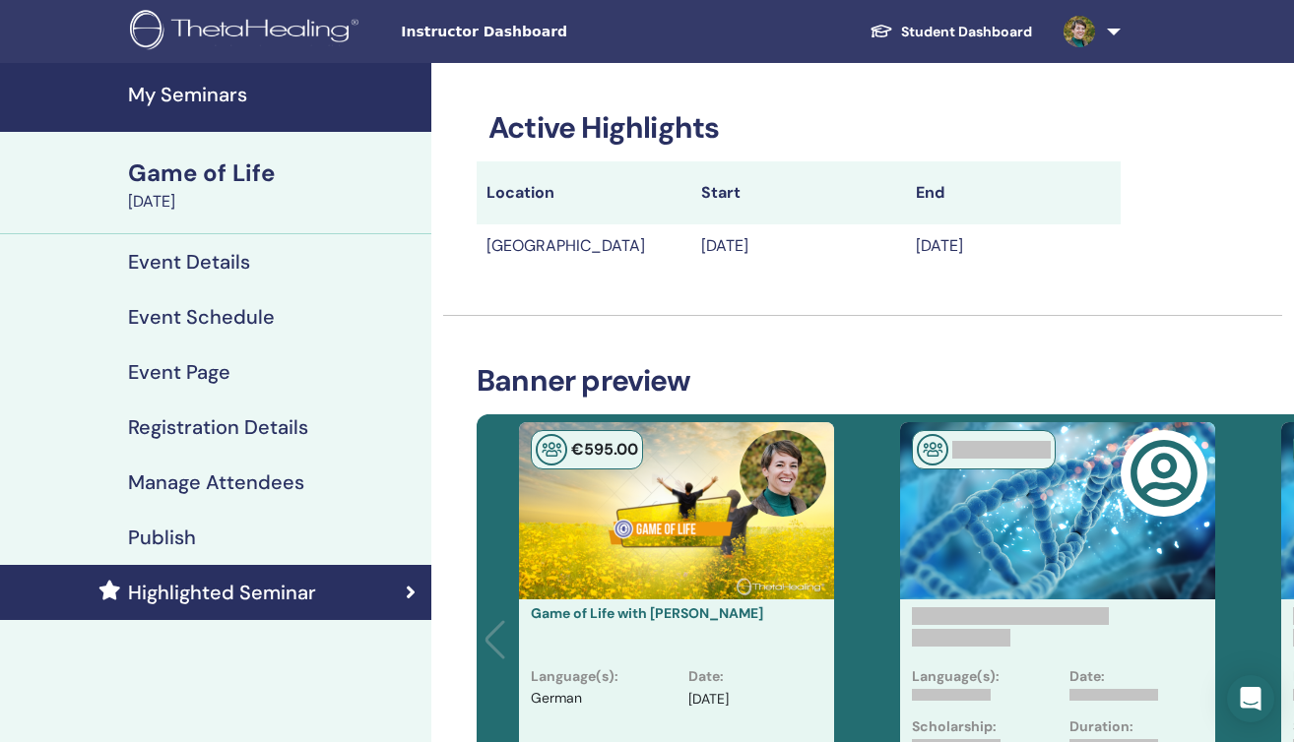
click at [228, 101] on h4 "My Seminars" at bounding box center [273, 95] width 291 height 24
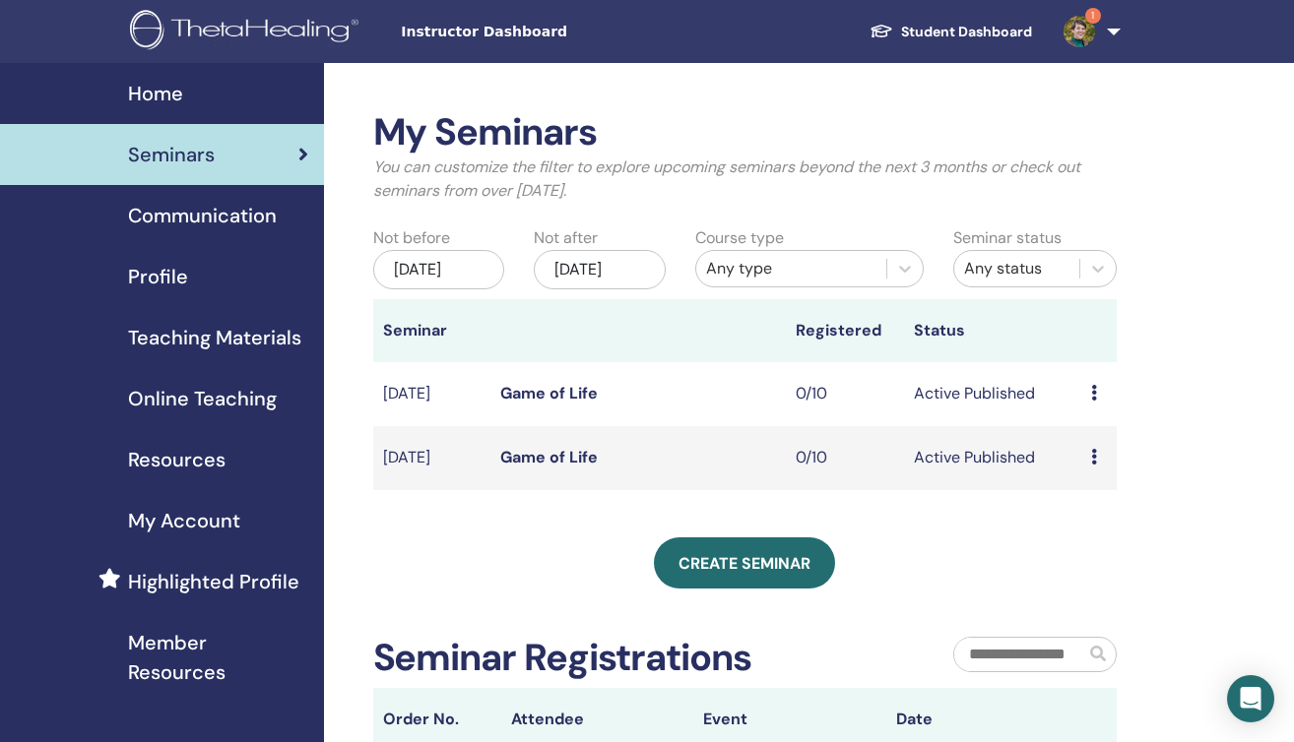
click at [583, 468] on link "Game of Life" at bounding box center [548, 457] width 97 height 21
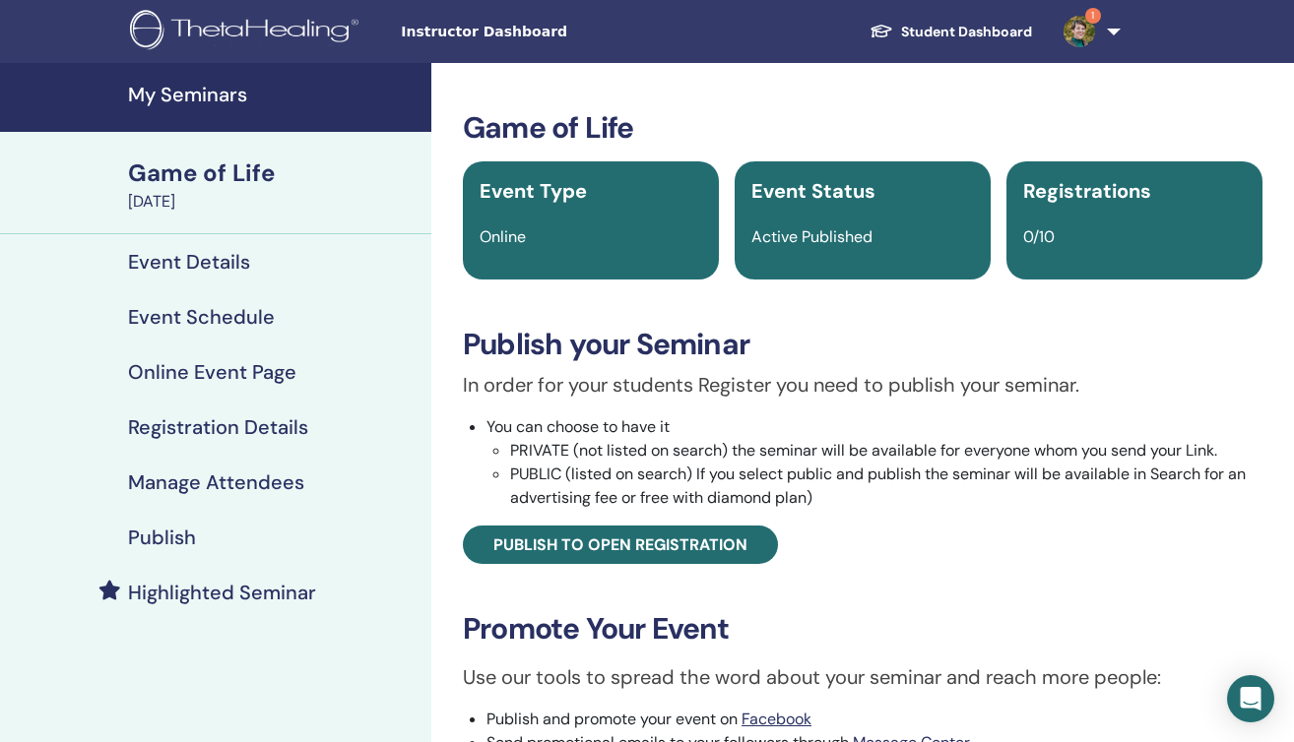
click at [216, 267] on h4 "Event Details" at bounding box center [189, 262] width 122 height 24
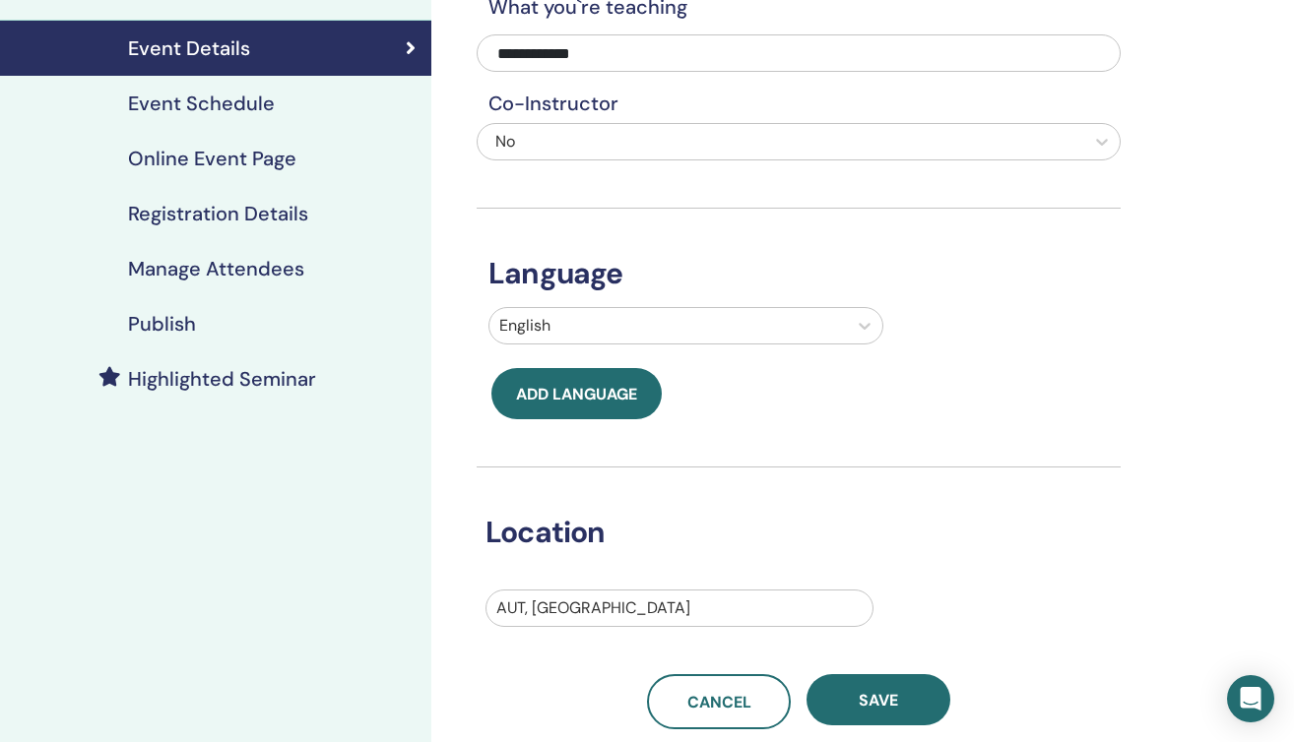
scroll to position [103, 0]
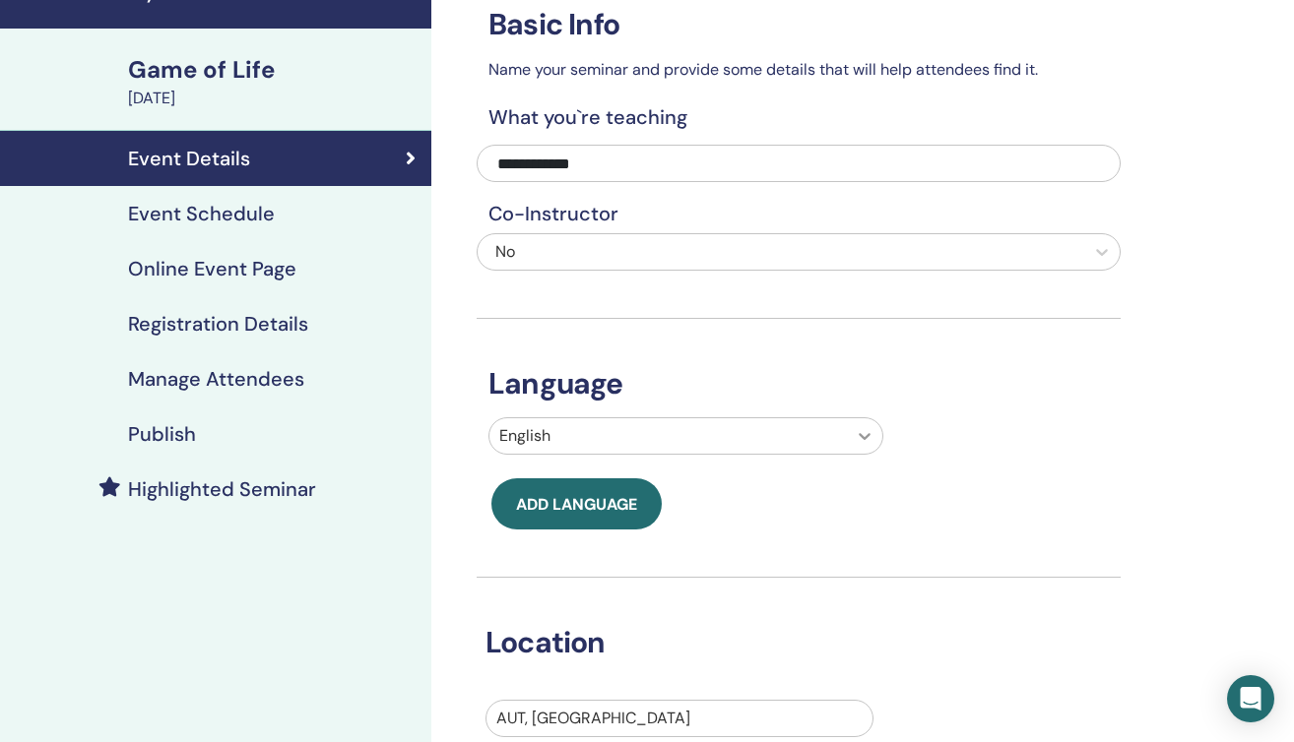
click at [863, 442] on icon at bounding box center [865, 436] width 20 height 20
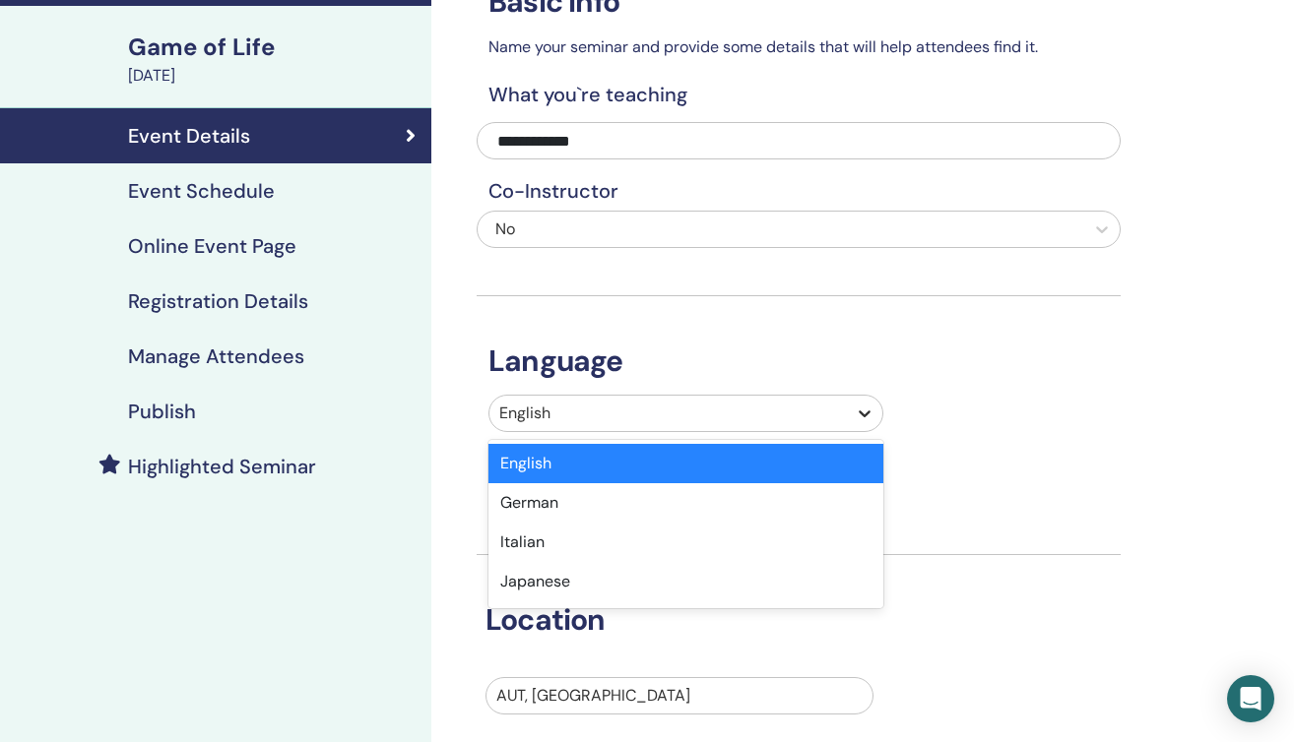
scroll to position [127, 0]
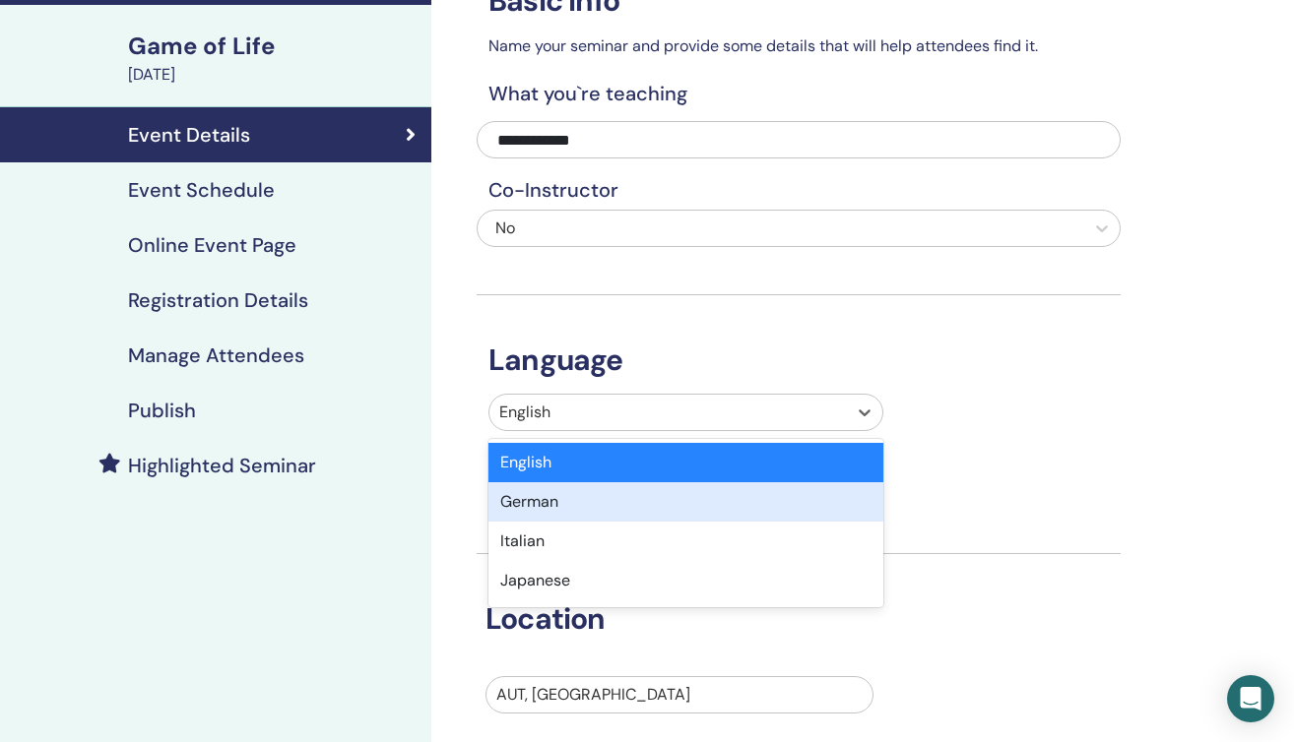
click at [807, 502] on div "German" at bounding box center [685, 501] width 395 height 39
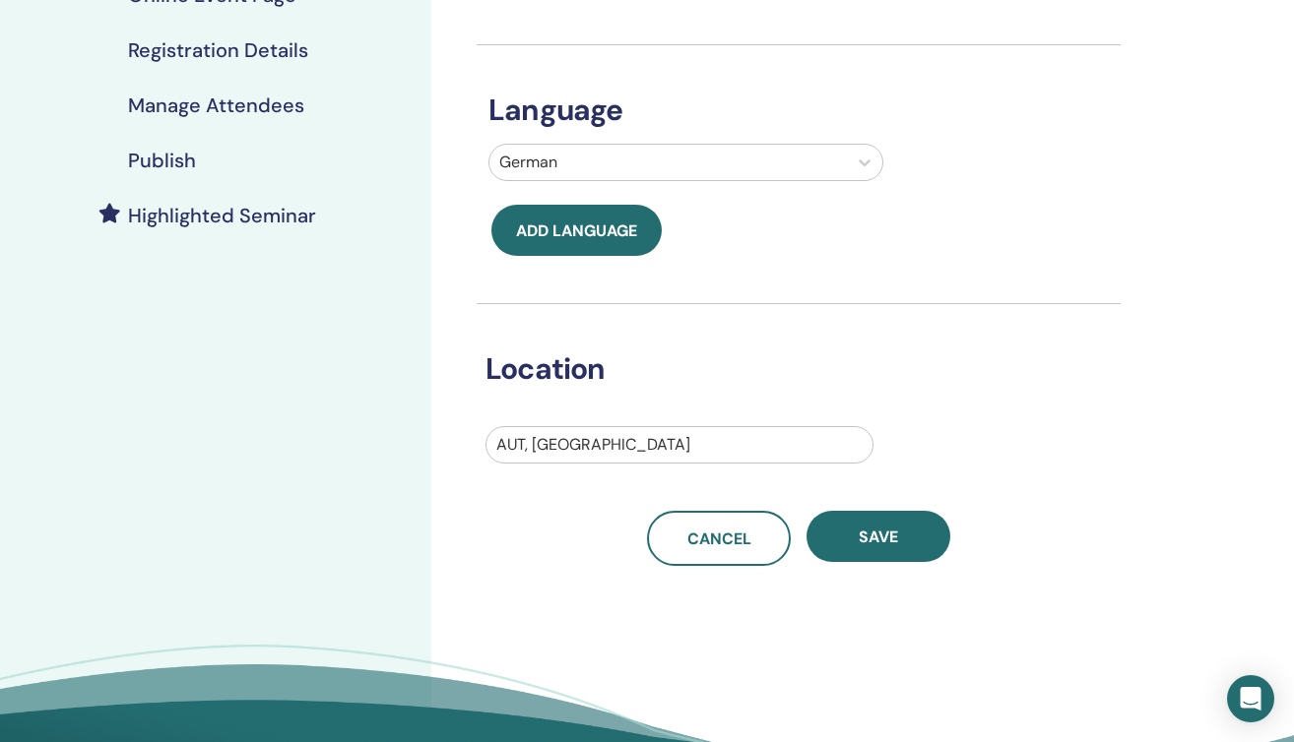
scroll to position [400, 0]
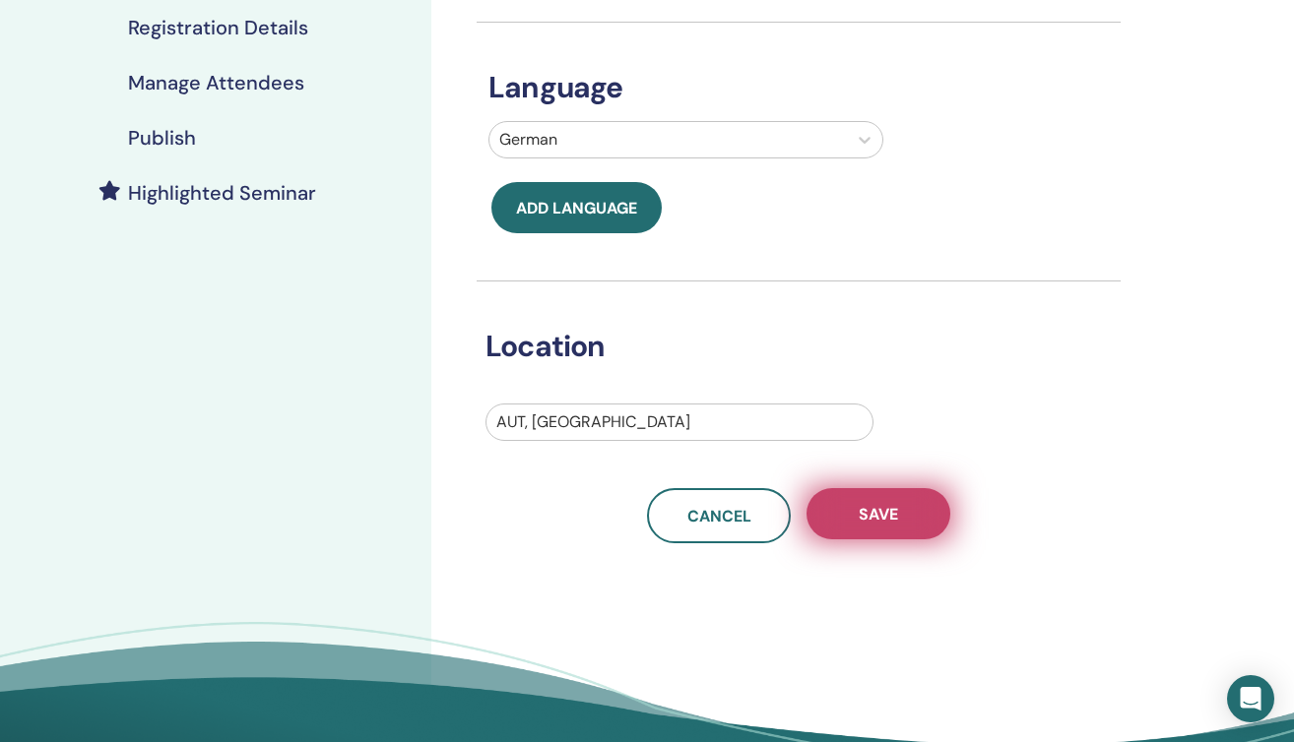
click at [889, 526] on button "Save" at bounding box center [878, 513] width 144 height 51
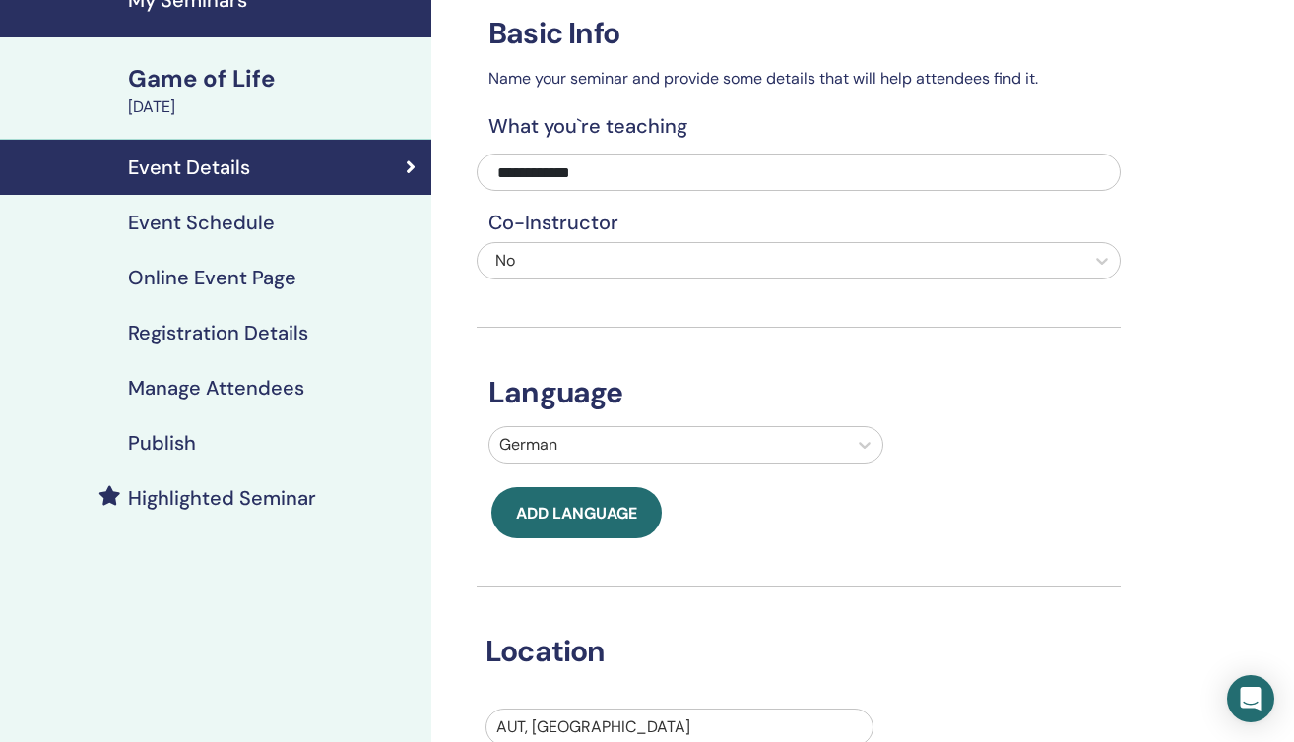
scroll to position [59, 0]
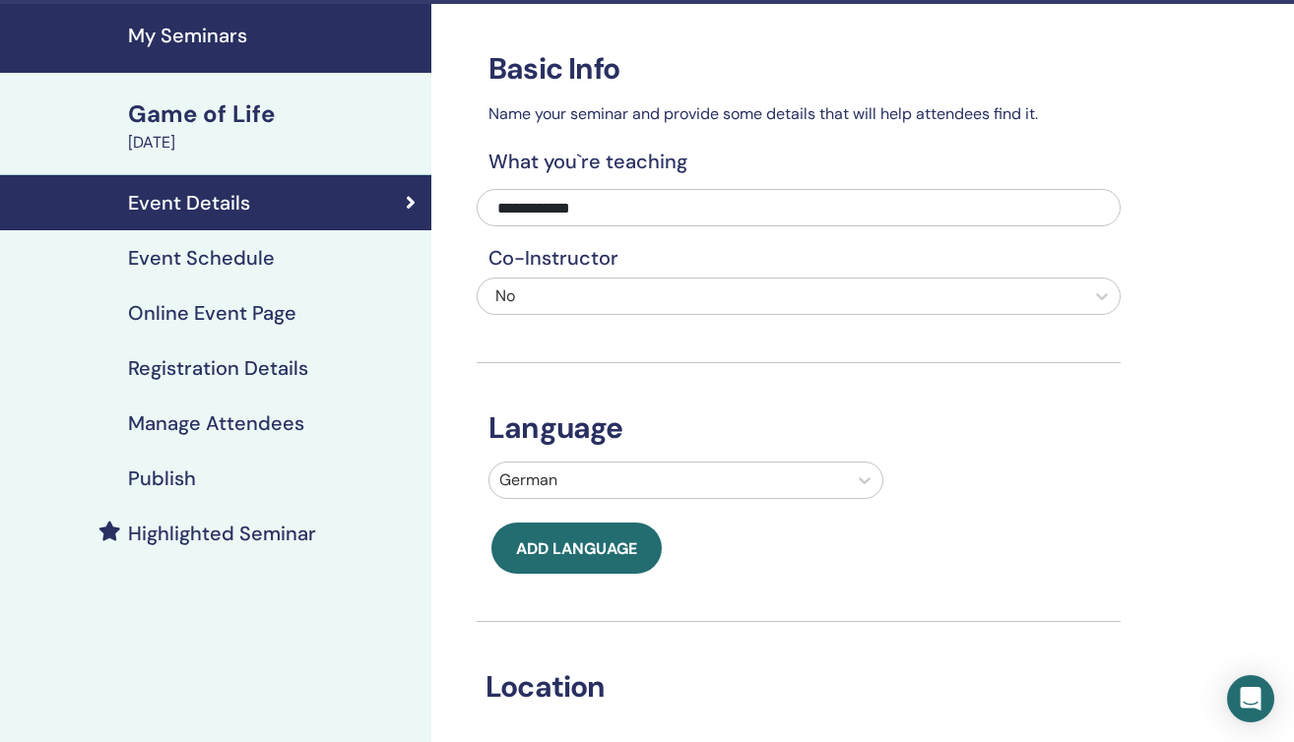
click at [239, 262] on h4 "Event Schedule" at bounding box center [201, 258] width 147 height 24
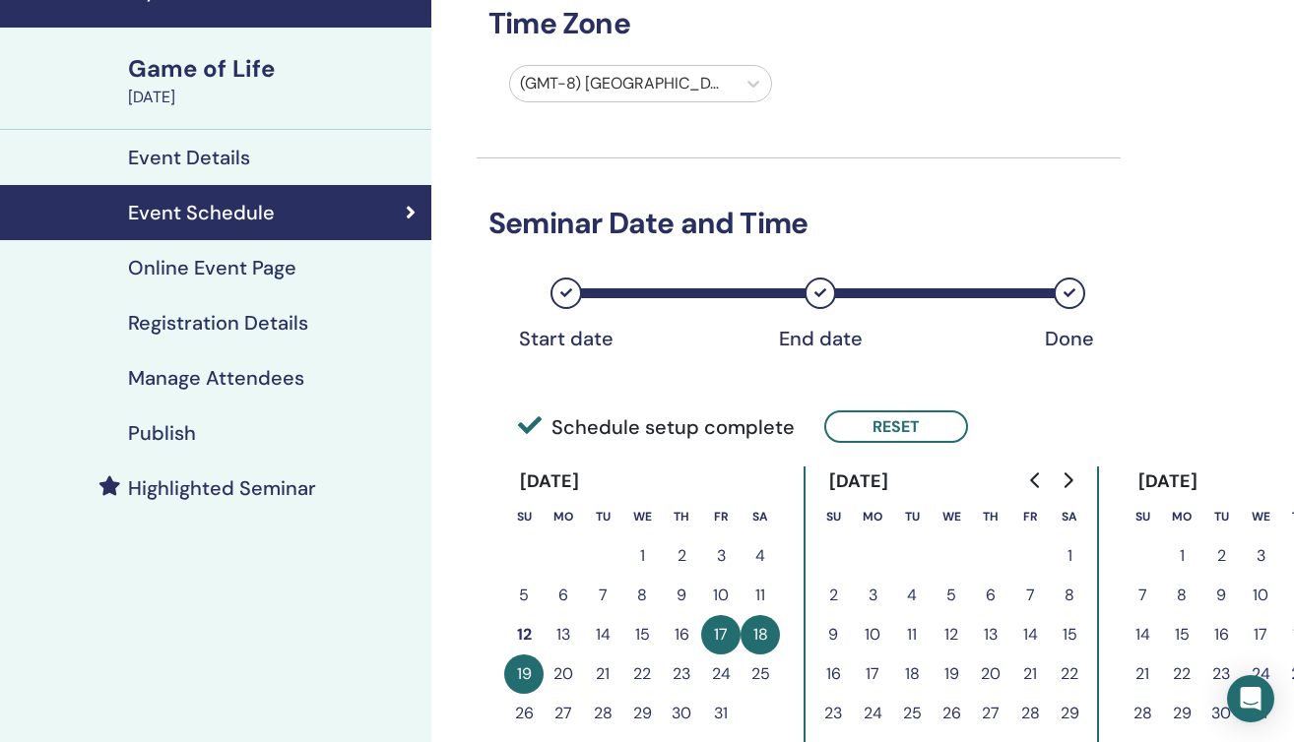
scroll to position [99, 0]
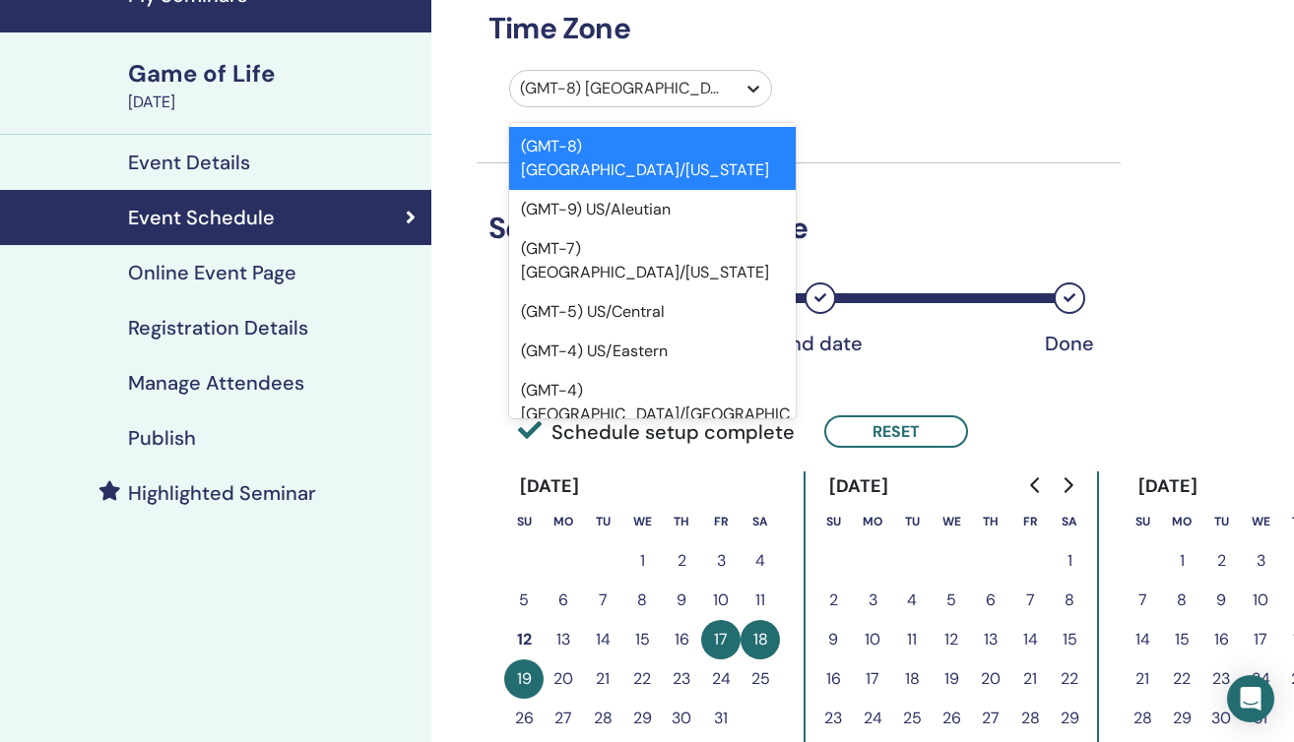
click at [750, 87] on icon at bounding box center [753, 89] width 20 height 20
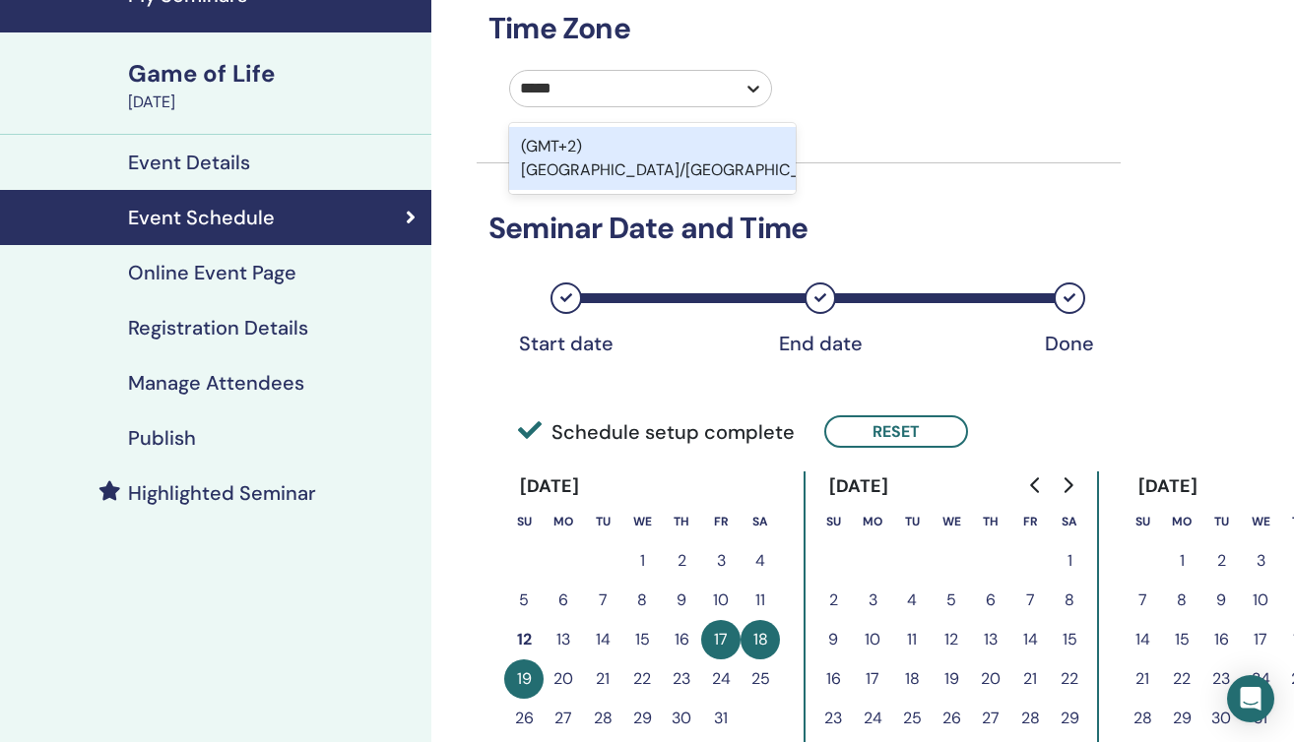
type input "******"
click at [646, 152] on div "(GMT+2) [GEOGRAPHIC_DATA]/[GEOGRAPHIC_DATA]" at bounding box center [652, 158] width 287 height 63
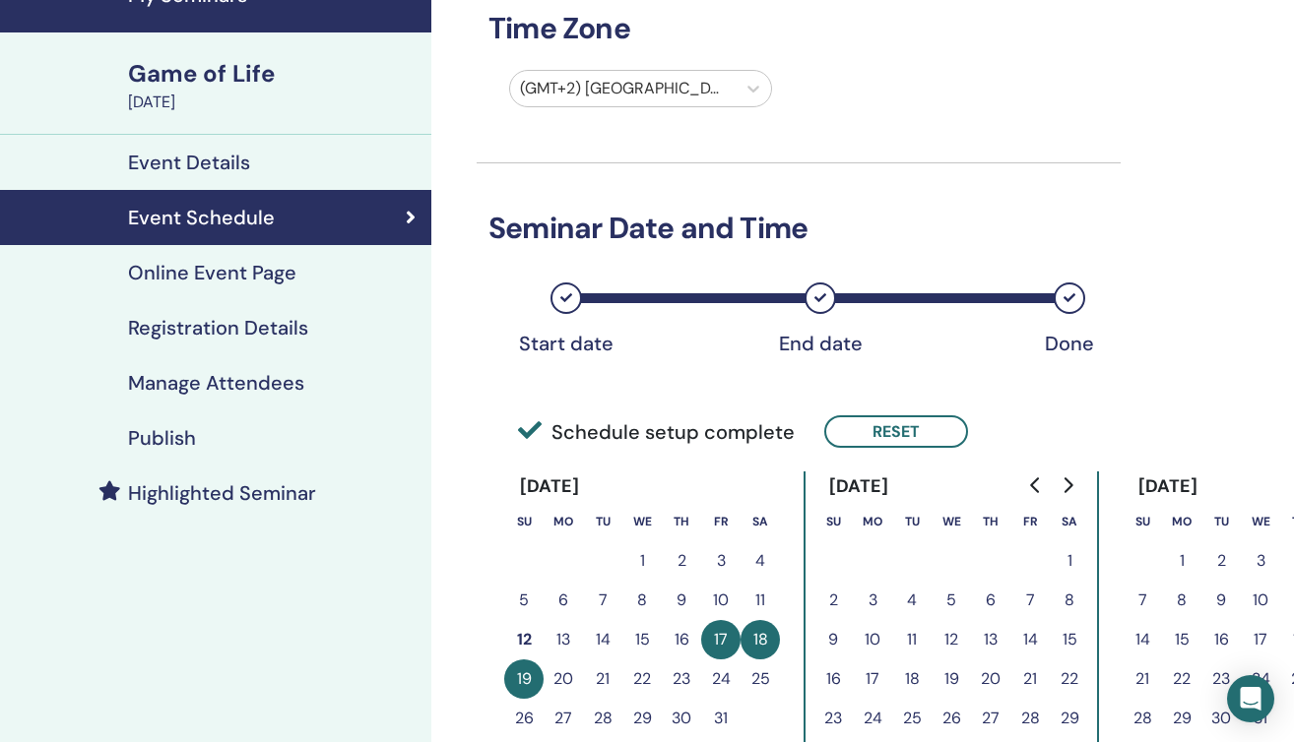
click at [265, 280] on h4 "Online Event Page" at bounding box center [212, 273] width 168 height 24
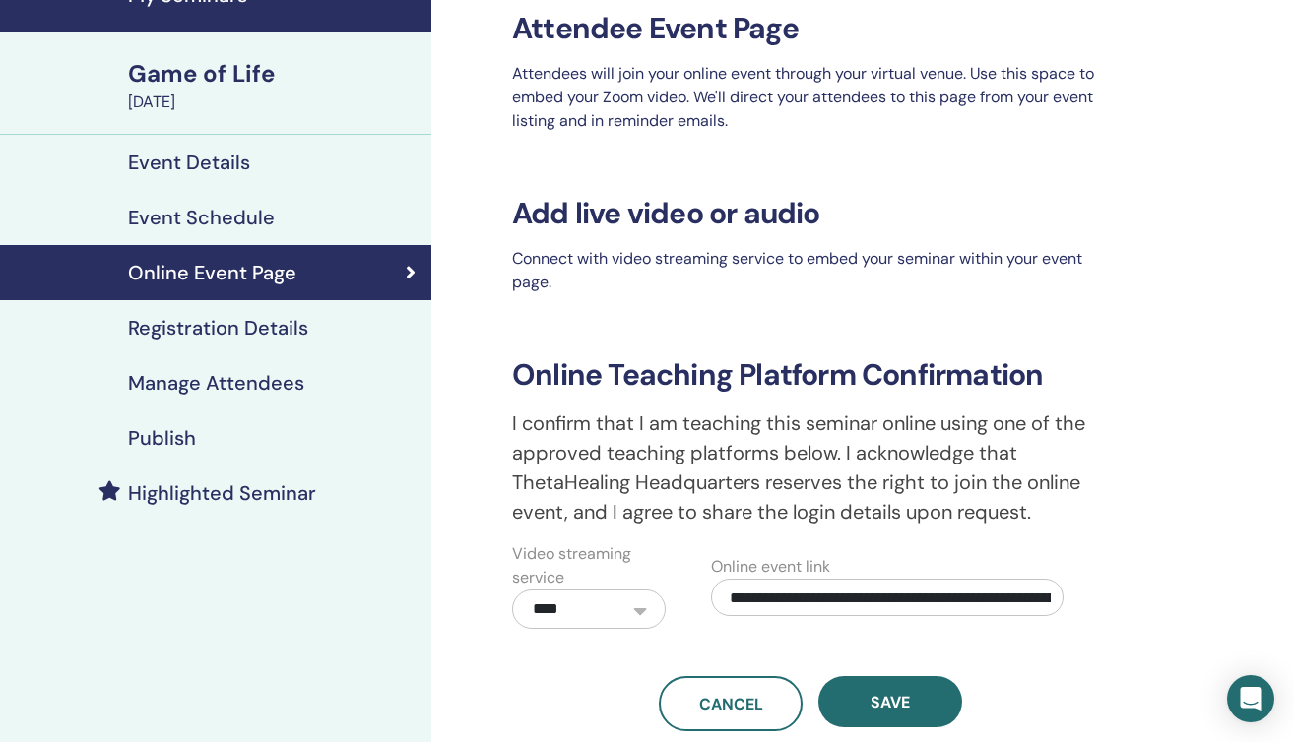
click at [261, 241] on link "Event Schedule" at bounding box center [215, 217] width 431 height 55
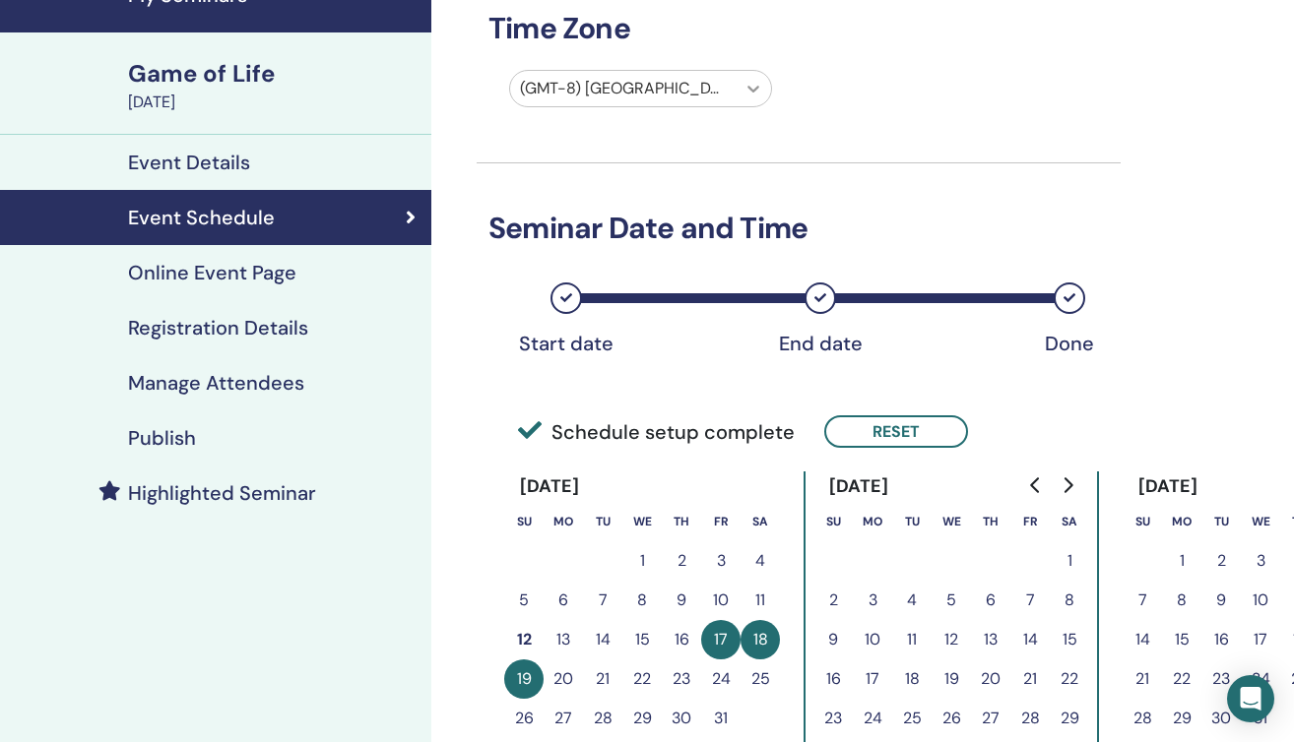
click at [740, 87] on div at bounding box center [752, 88] width 35 height 35
click at [687, 96] on div at bounding box center [623, 89] width 206 height 28
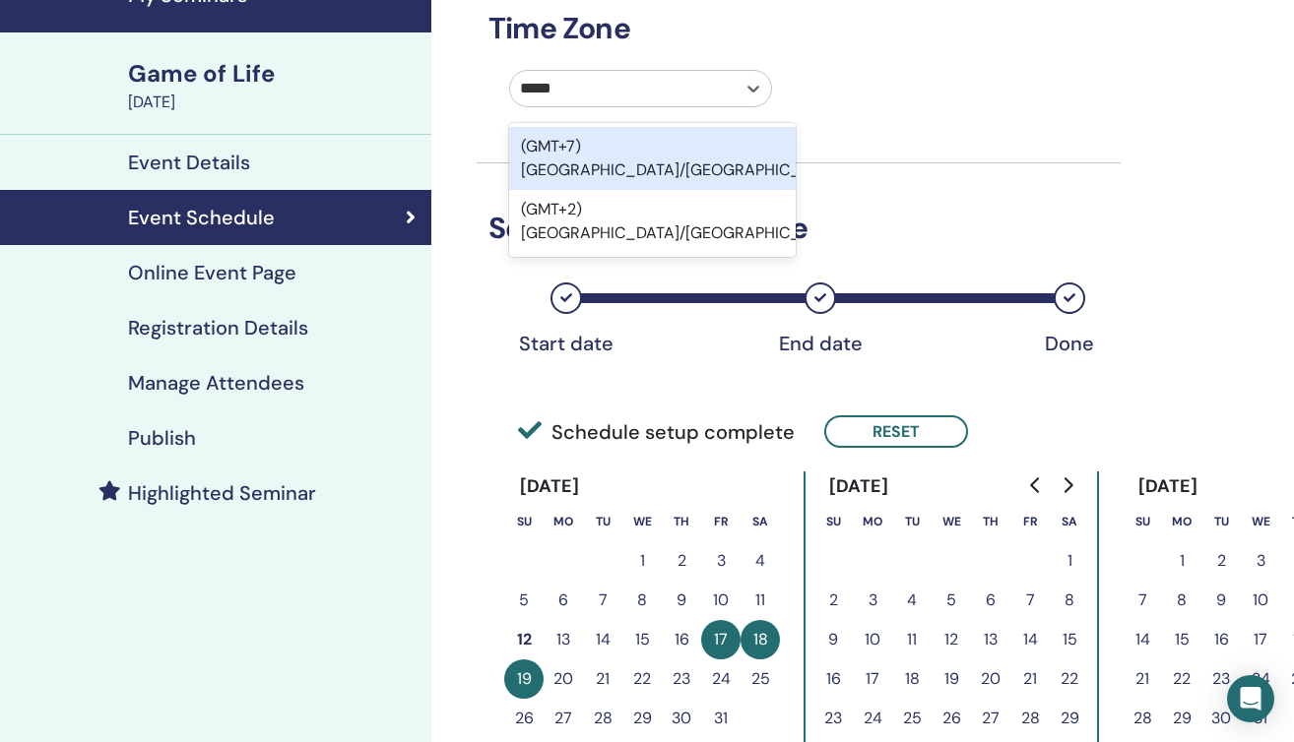
type input "******"
click at [657, 143] on div "(GMT+2) [GEOGRAPHIC_DATA]/[GEOGRAPHIC_DATA]" at bounding box center [652, 158] width 287 height 63
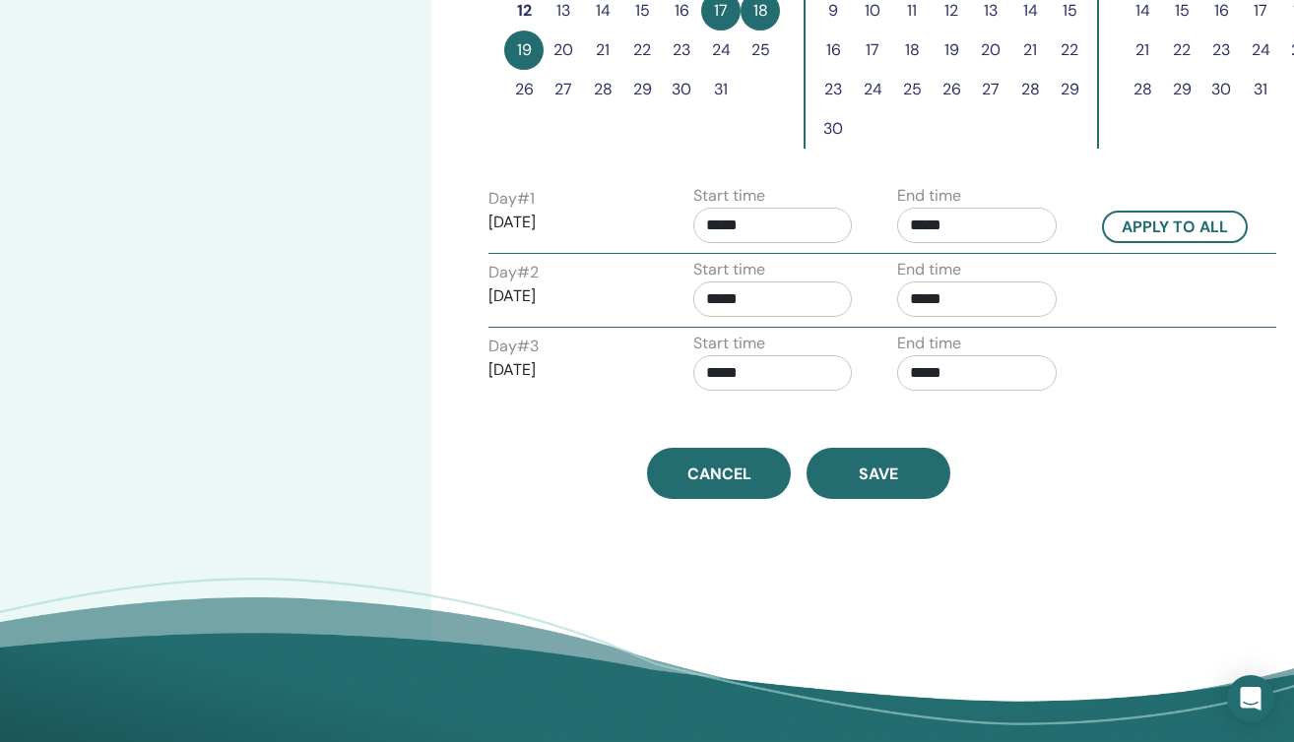
scroll to position [804, 0]
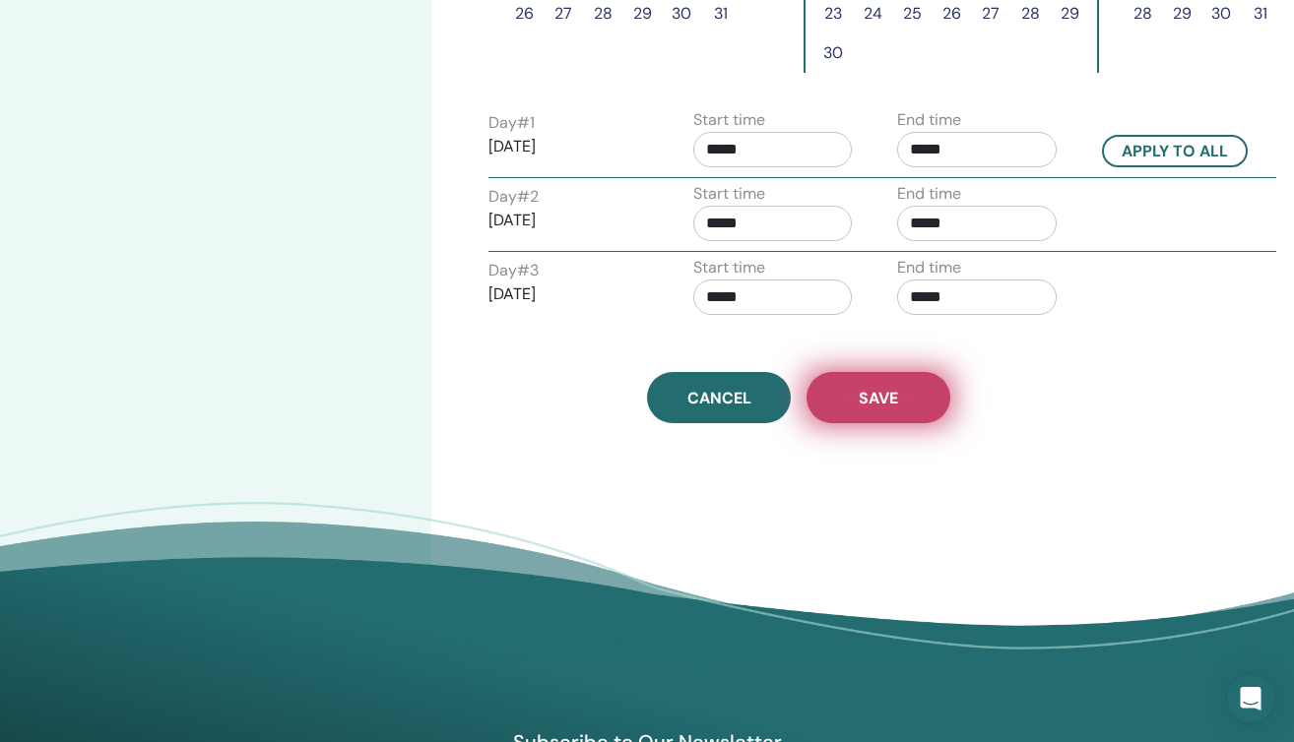
click at [884, 402] on span "Save" at bounding box center [878, 398] width 39 height 21
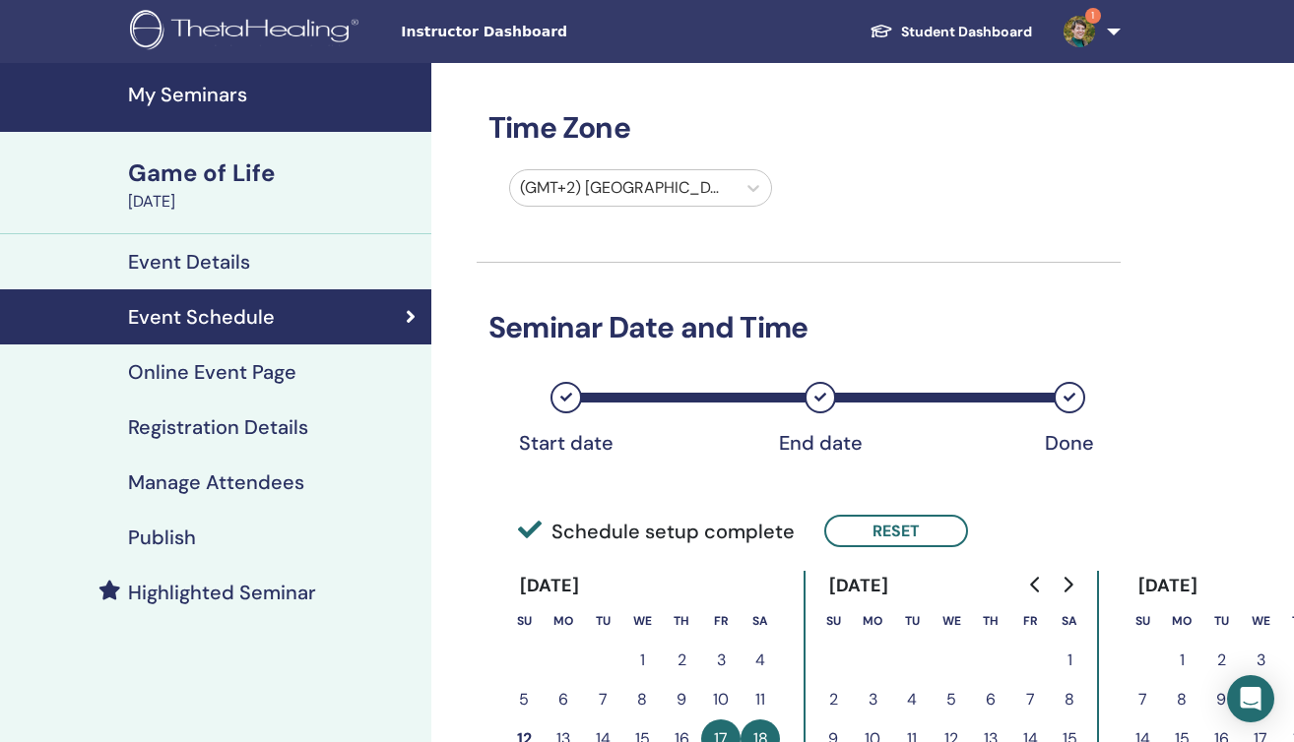
click at [262, 383] on h4 "Online Event Page" at bounding box center [212, 372] width 168 height 24
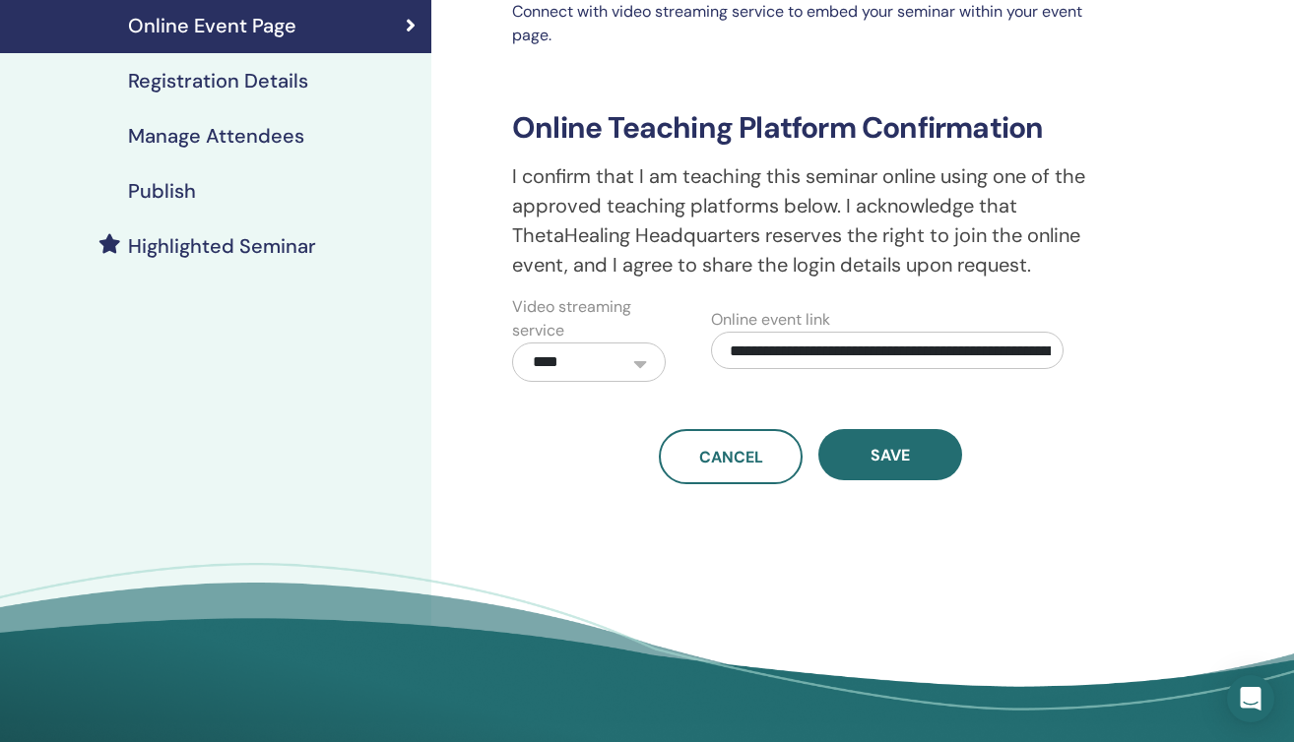
scroll to position [355, 0]
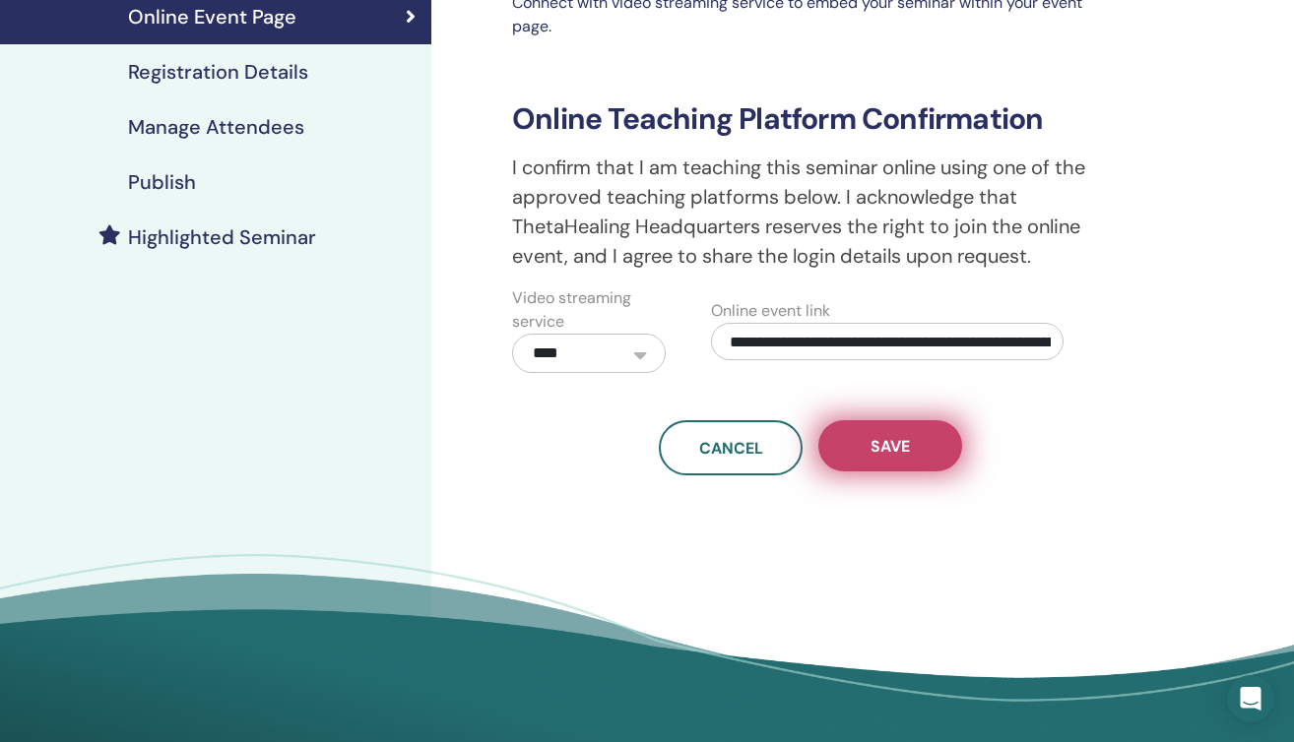
click at [892, 452] on span "Save" at bounding box center [889, 446] width 39 height 21
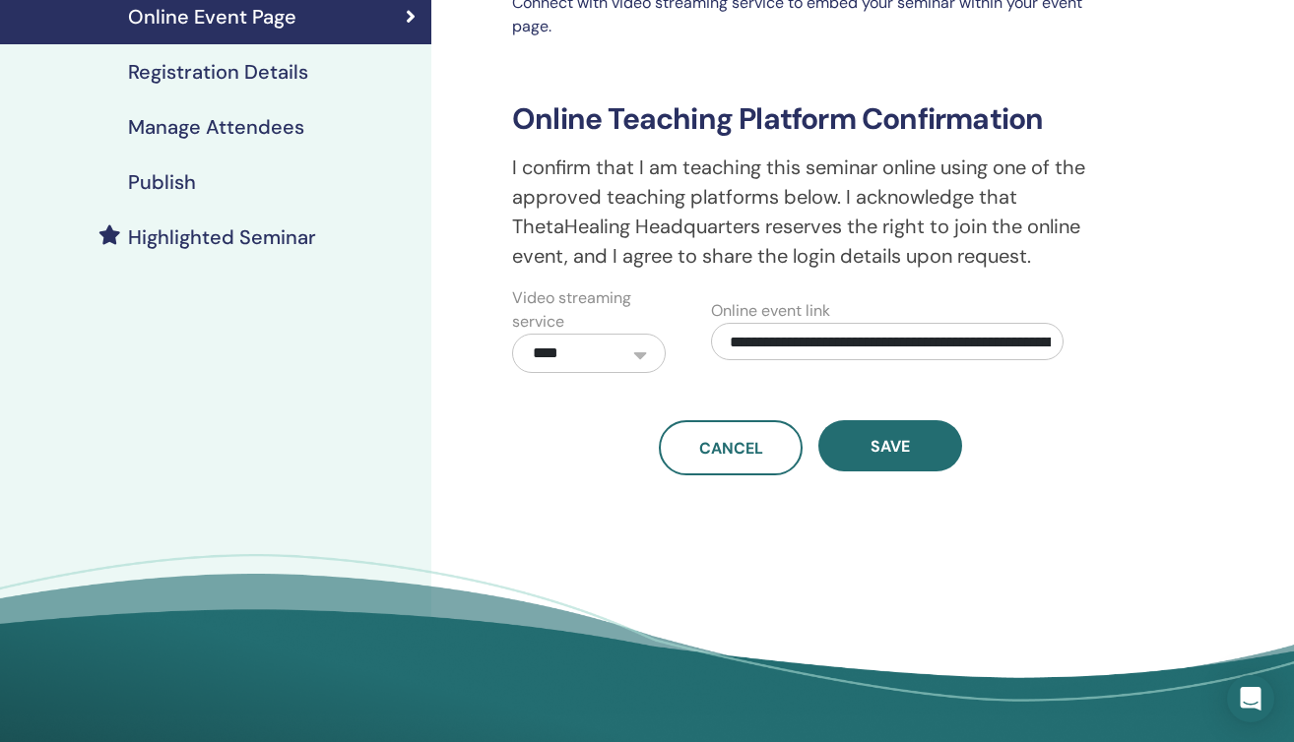
click at [290, 79] on h4 "Registration Details" at bounding box center [218, 72] width 180 height 24
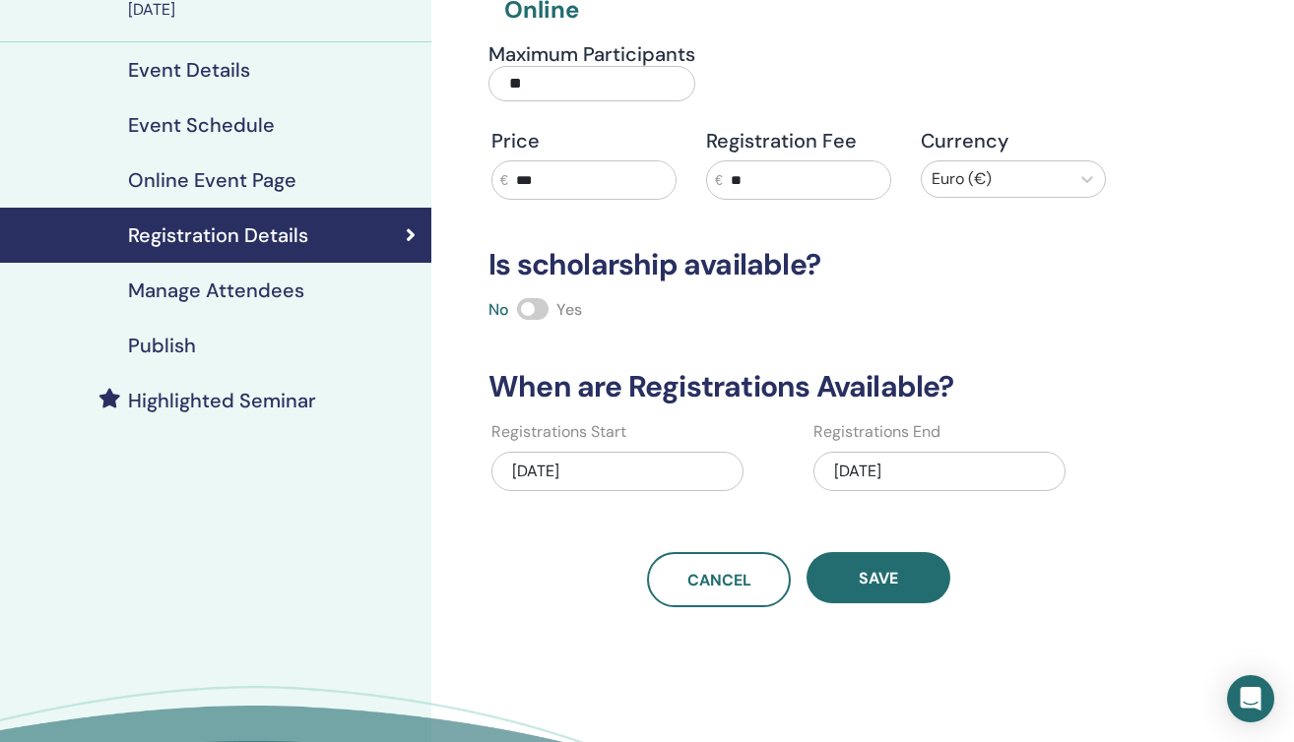
scroll to position [178, 0]
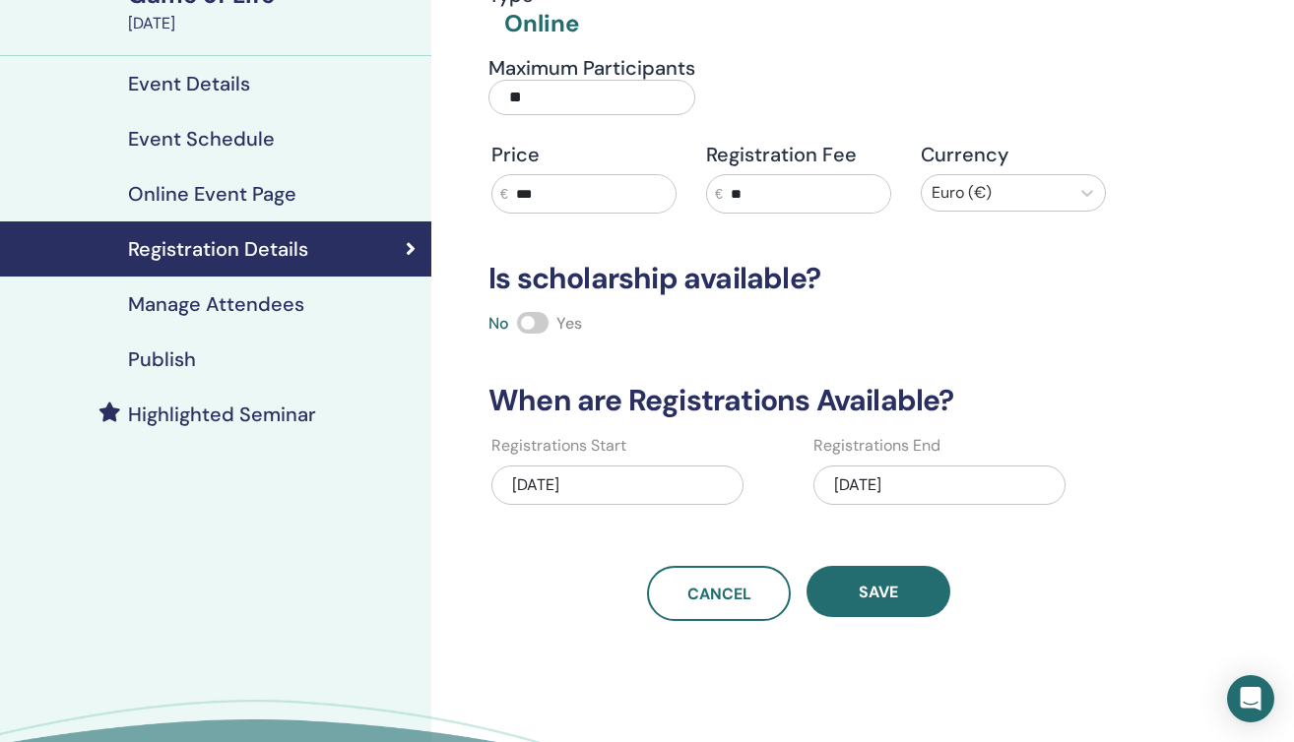
click at [529, 194] on input "***" at bounding box center [591, 193] width 167 height 37
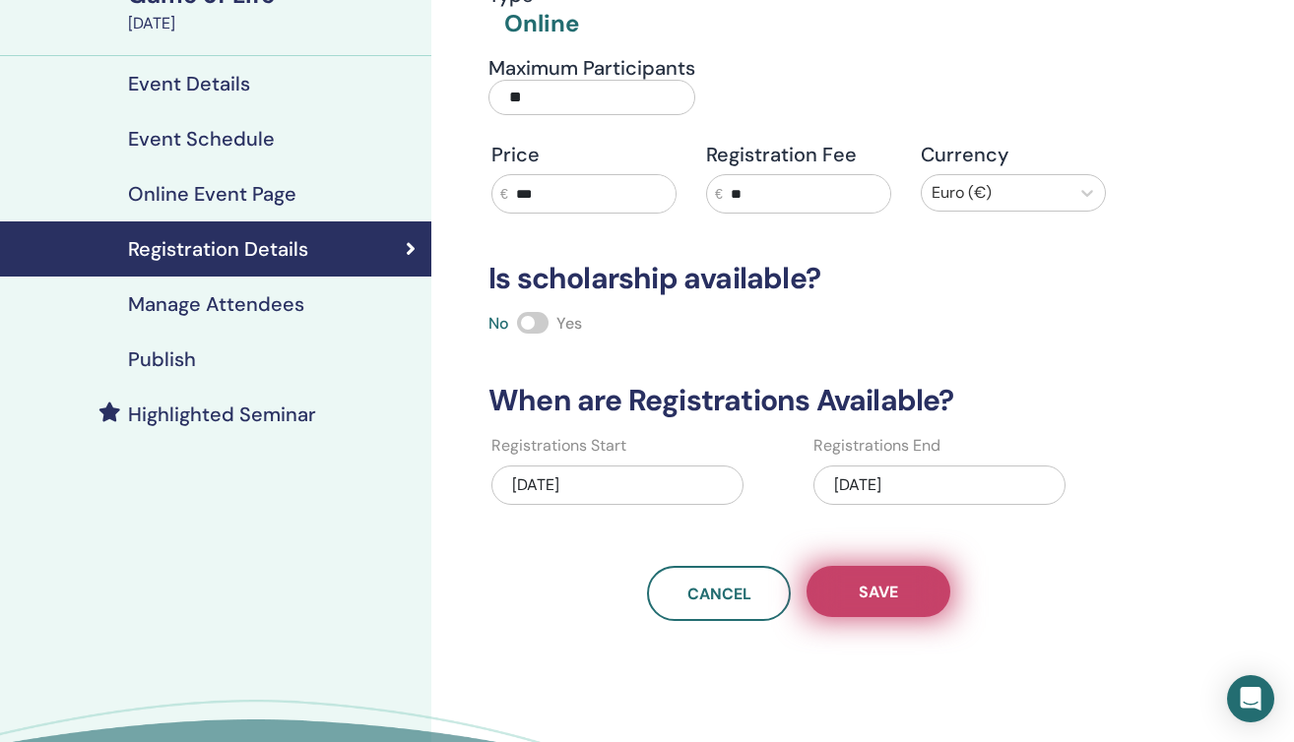
type input "***"
click at [895, 598] on span "Save" at bounding box center [878, 592] width 39 height 21
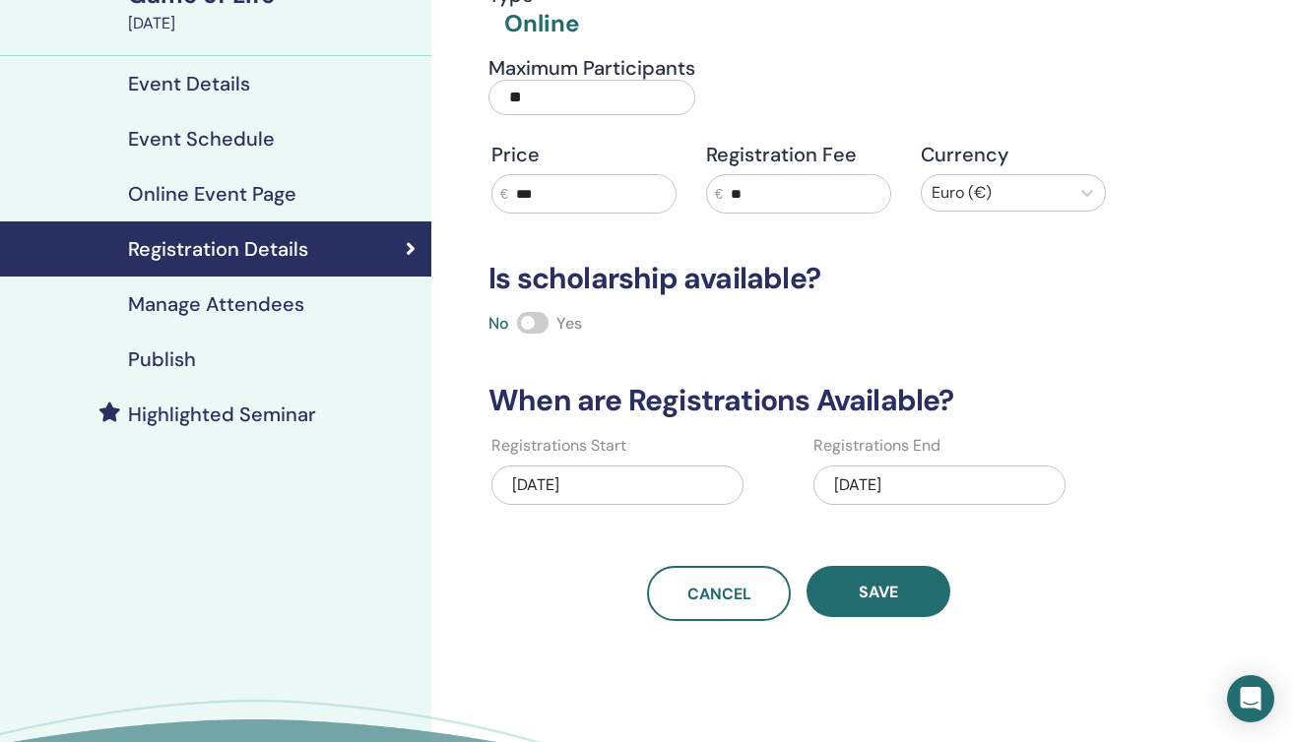
click at [895, 598] on span "Save" at bounding box center [878, 592] width 39 height 21
click at [364, 306] on div "Manage Attendees" at bounding box center [216, 304] width 400 height 24
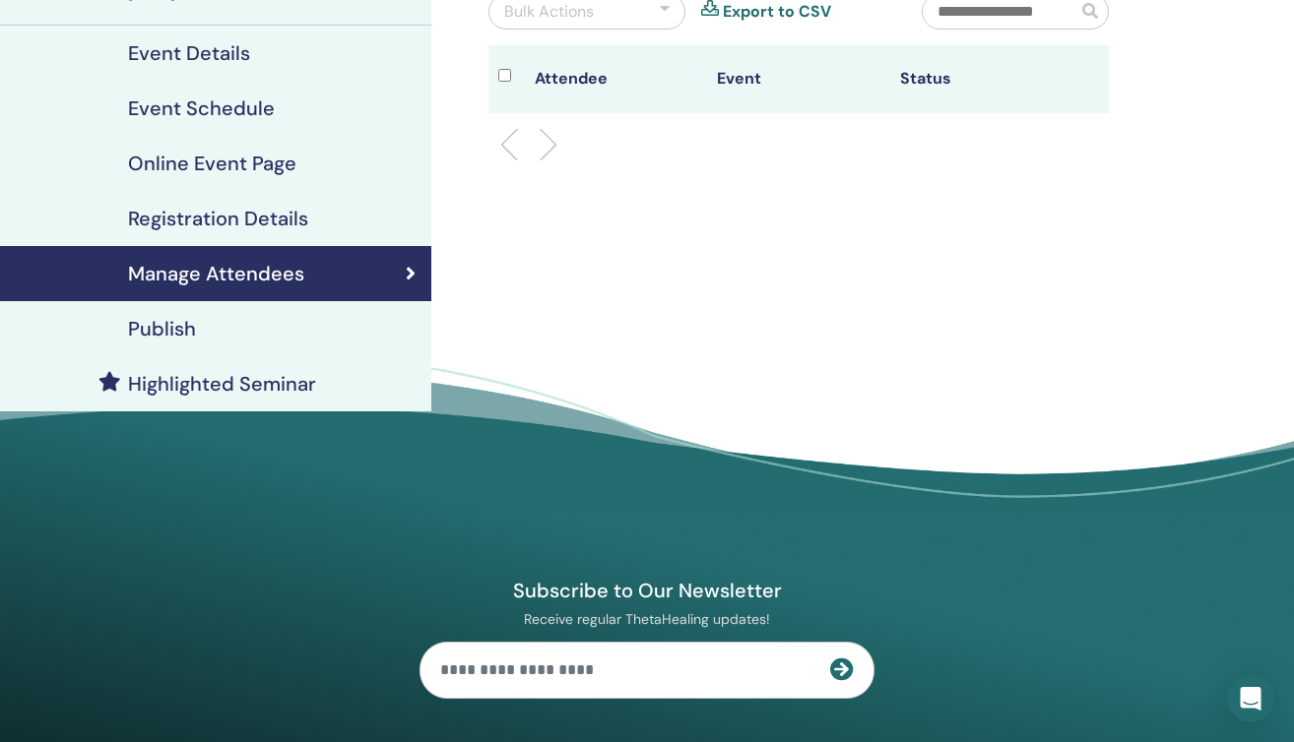
scroll to position [215, 0]
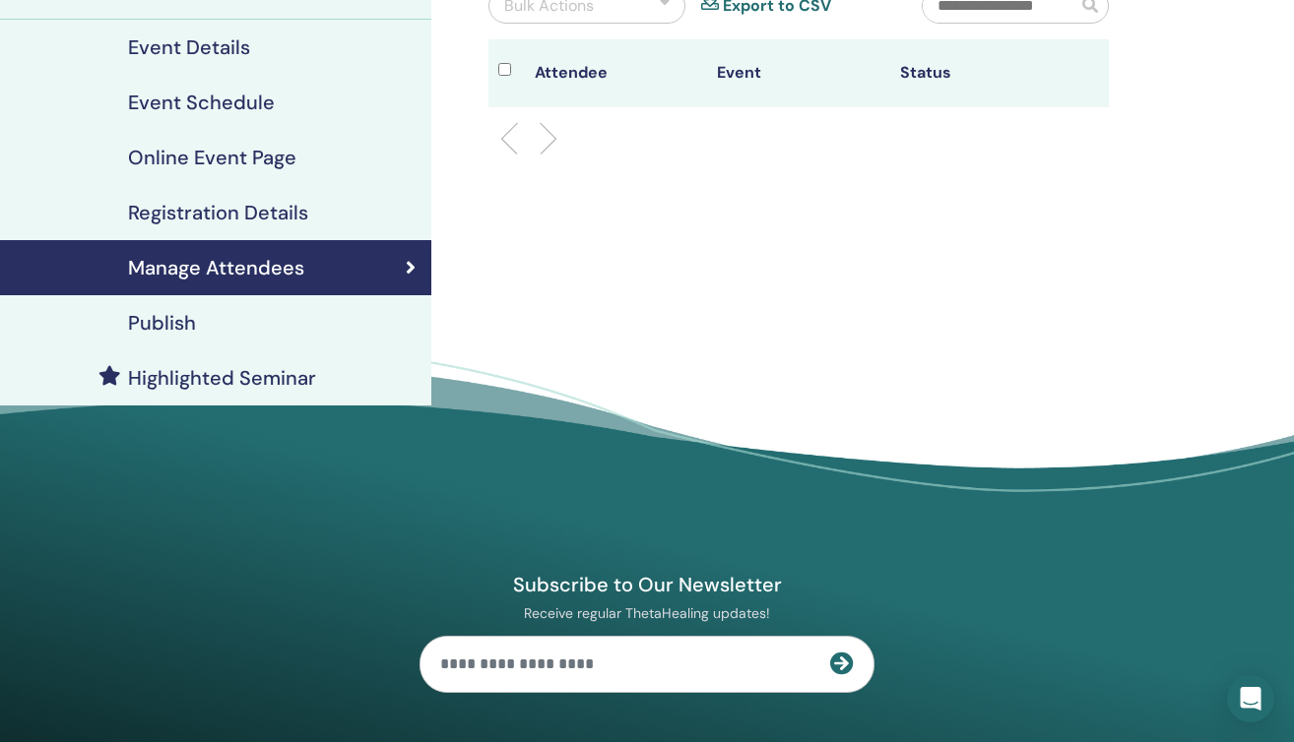
click at [250, 331] on div "Publish" at bounding box center [216, 323] width 400 height 24
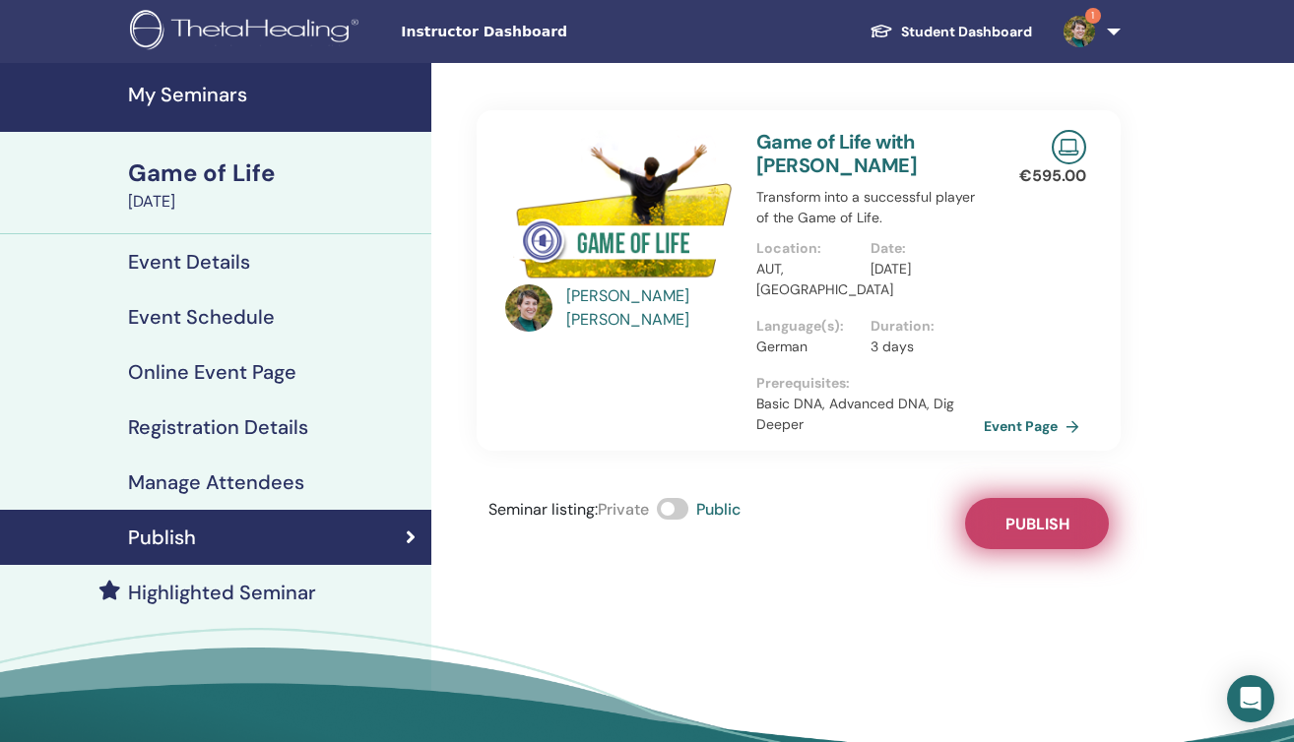
click at [1062, 534] on span "Publish" at bounding box center [1037, 524] width 64 height 21
